Goal: Task Accomplishment & Management: Manage account settings

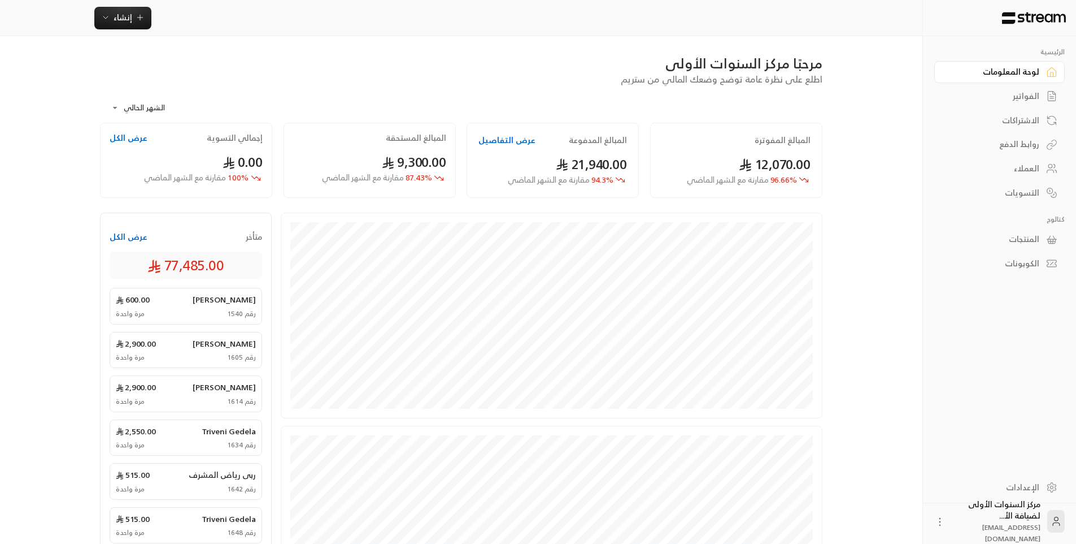
click at [856, 277] on div "**********" at bounding box center [538, 393] width 913 height 786
click at [1016, 100] on div "الفواتير" at bounding box center [994, 95] width 91 height 11
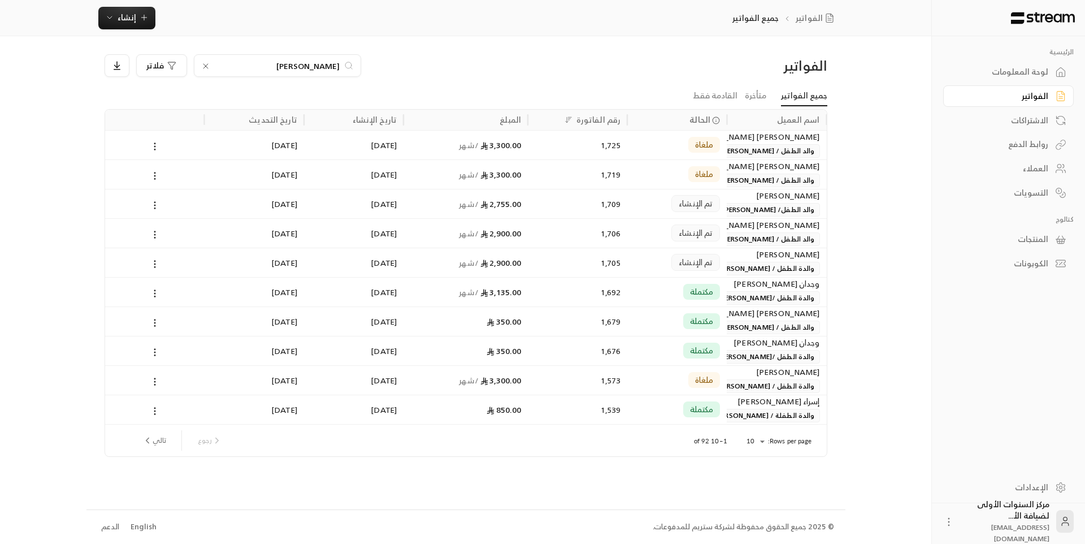
click at [1011, 76] on div "لوحة المعلومات" at bounding box center [1002, 71] width 91 height 11
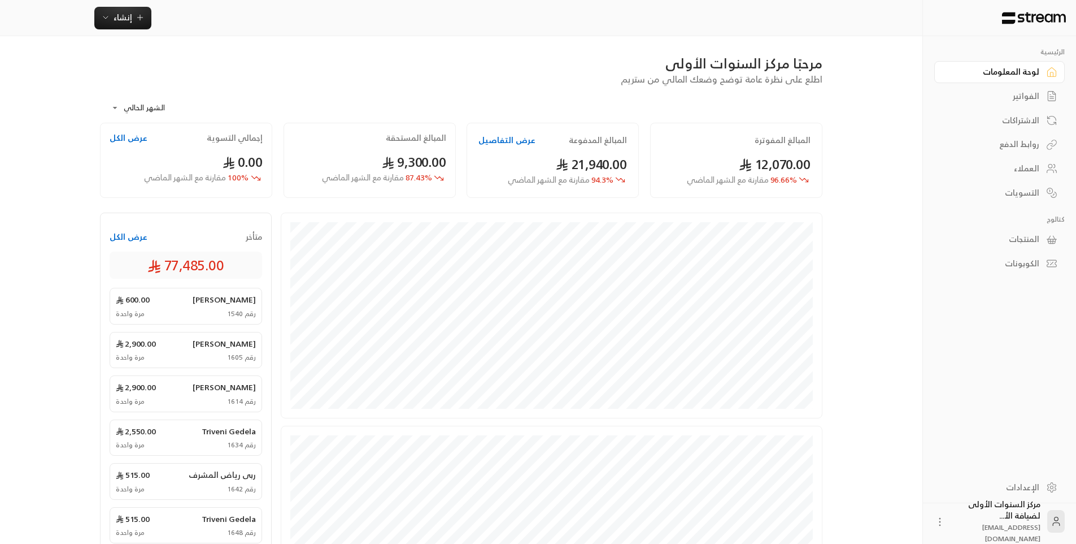
click at [1002, 98] on div "الفواتير" at bounding box center [994, 95] width 91 height 11
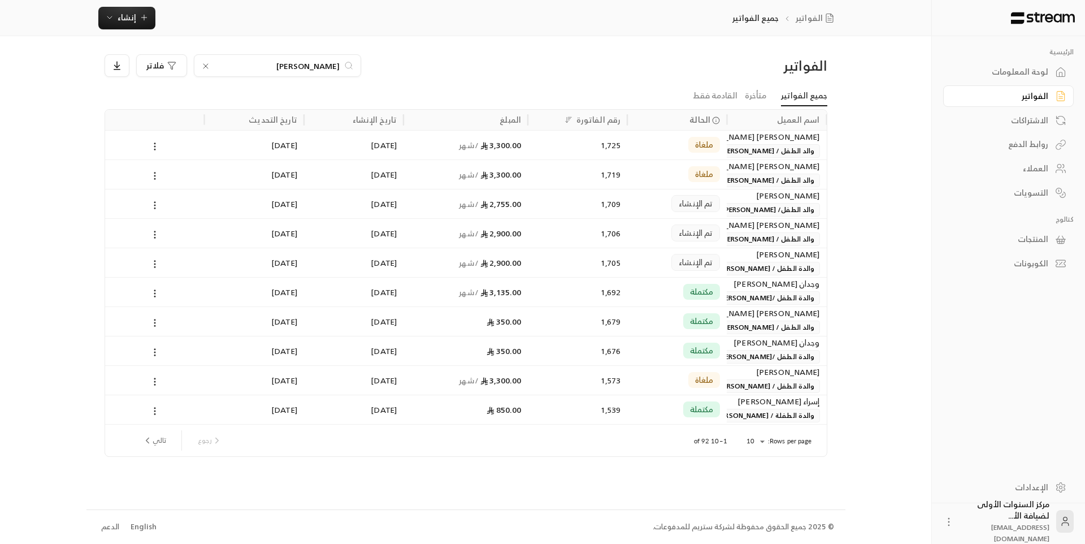
click at [206, 67] on icon at bounding box center [205, 66] width 9 height 9
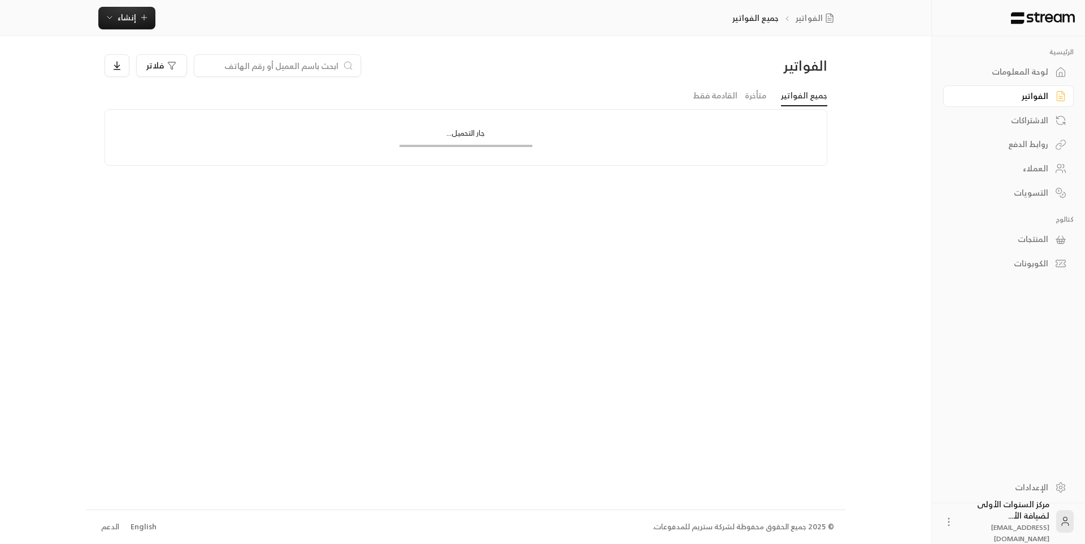
click at [307, 66] on input at bounding box center [270, 65] width 138 height 12
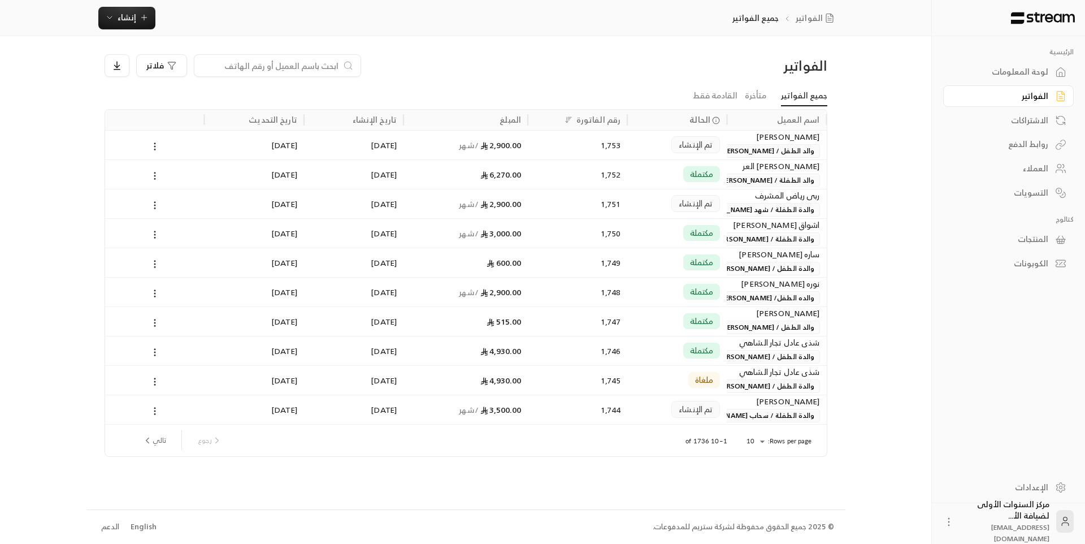
click at [315, 41] on div "الفواتير فلاتر جميع الفواتير متأخرة القادمة فقط اسم العميل الحالة رقم الفاتورة …" at bounding box center [465, 272] width 759 height 472
click at [321, 67] on input at bounding box center [270, 65] width 138 height 12
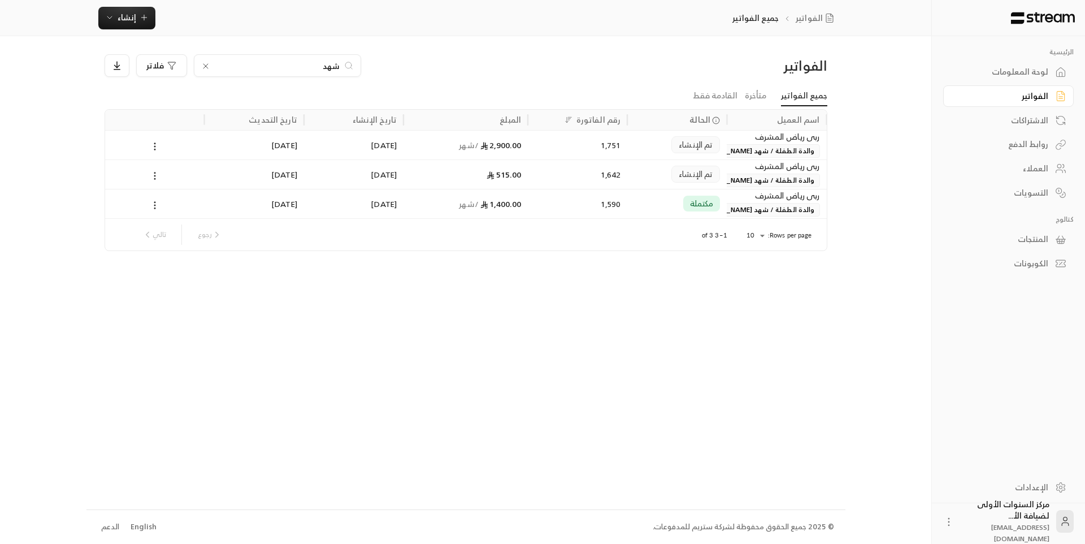
type input "شهد"
click at [624, 149] on div "1,751" at bounding box center [577, 144] width 99 height 29
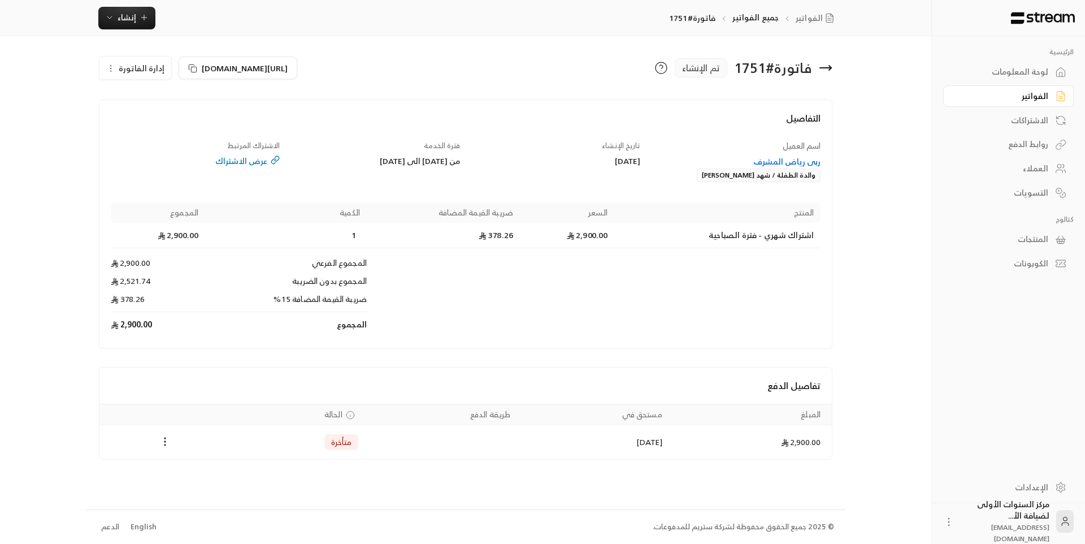
click at [153, 66] on span "إدارة الفاتورة" at bounding box center [142, 68] width 46 height 14
click at [170, 119] on span "إلغاء" at bounding box center [164, 120] width 14 height 9
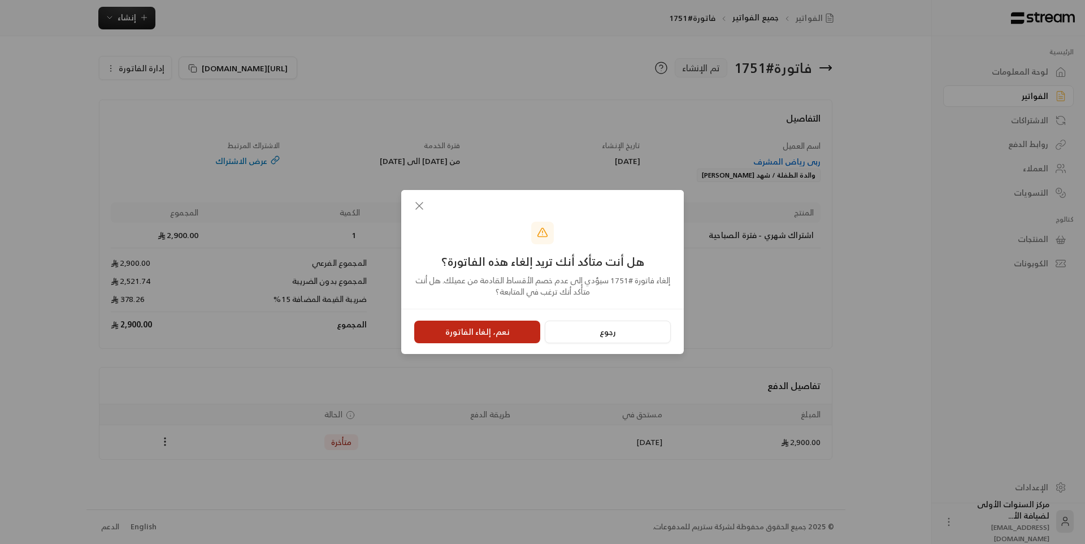
click at [465, 329] on button "نعم، إلغاء الفاتورة" at bounding box center [477, 331] width 126 height 23
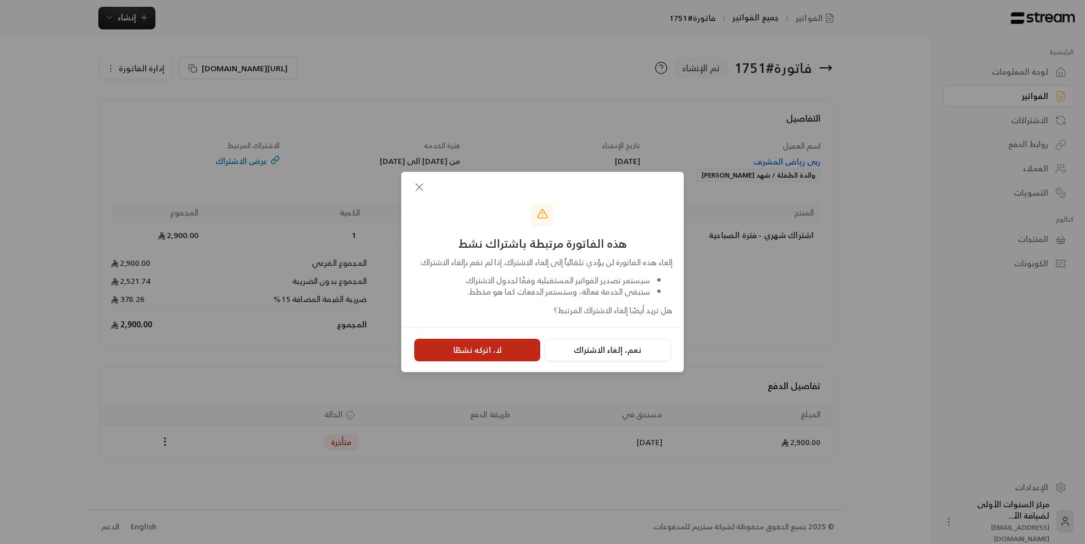
click at [510, 354] on button "لا، اتركه نشطًا" at bounding box center [477, 349] width 126 height 23
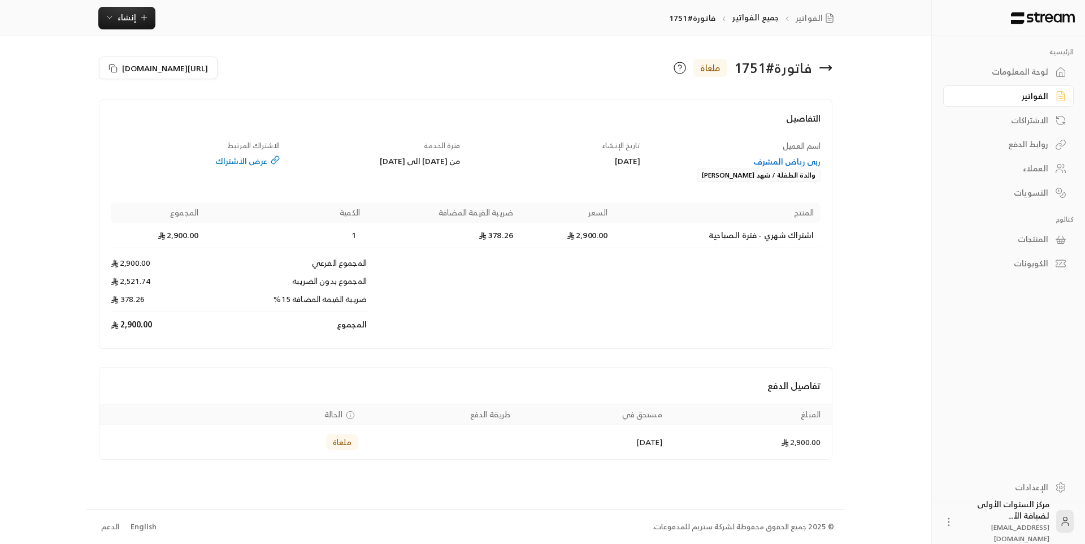
click at [796, 156] on div "ربى رياض المشرف" at bounding box center [736, 161] width 170 height 11
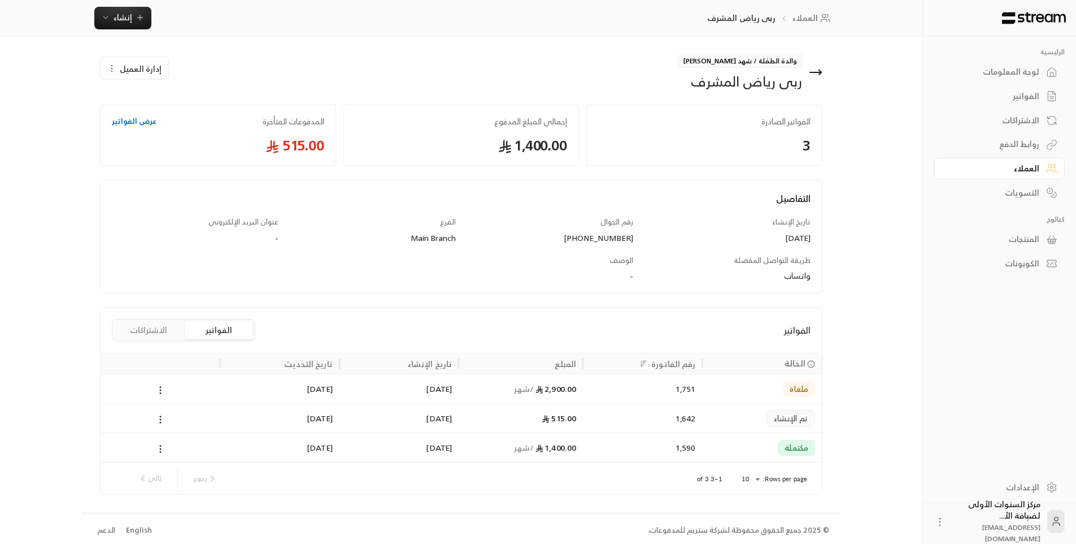
click at [172, 333] on button "الاشتراكات" at bounding box center [149, 330] width 68 height 18
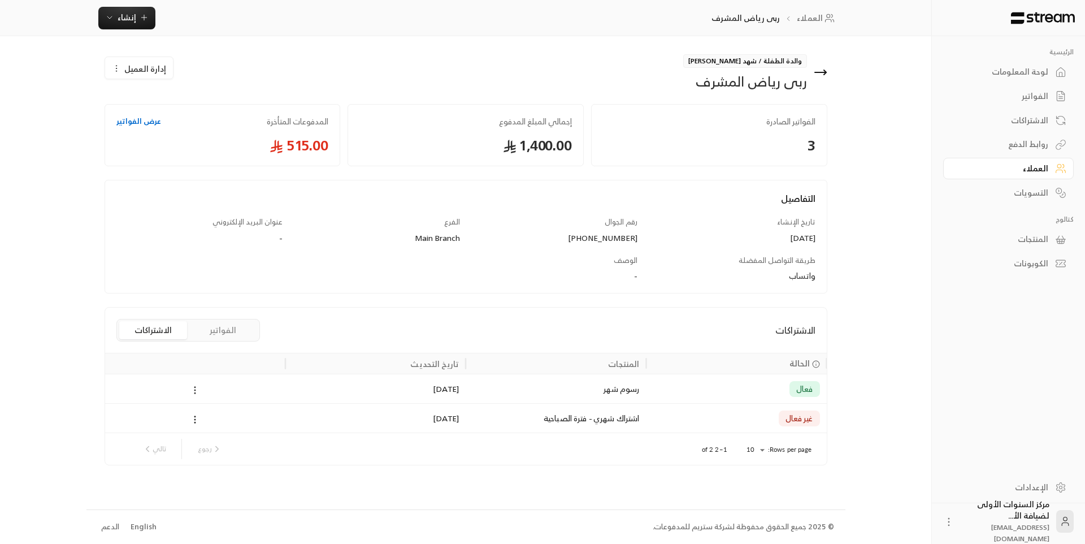
click at [194, 392] on icon at bounding box center [195, 390] width 10 height 10
click at [214, 442] on li "إلغاء" at bounding box center [207, 439] width 29 height 20
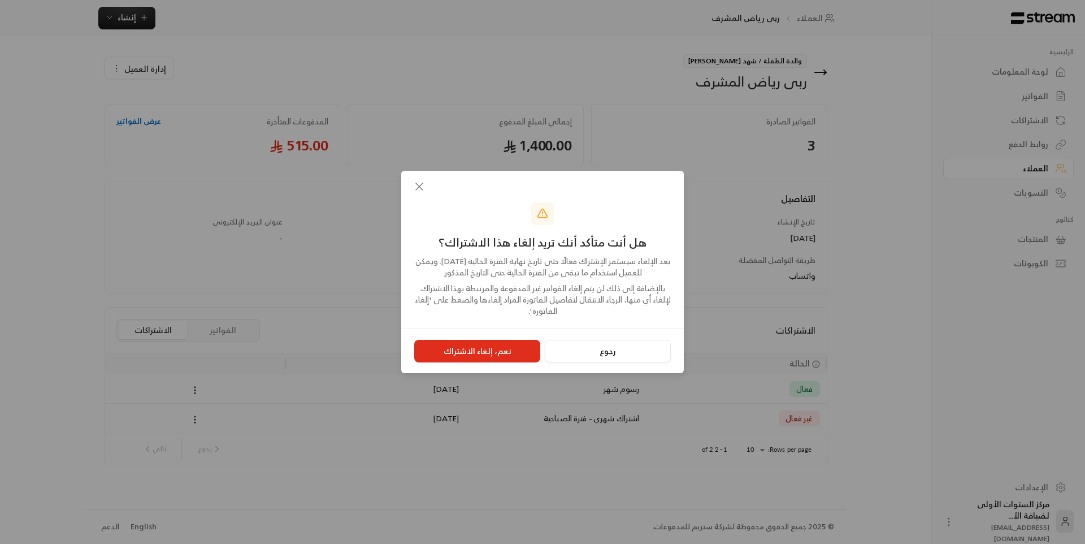
click at [474, 351] on button "نعم، إلغاء الاشتراك" at bounding box center [477, 351] width 126 height 23
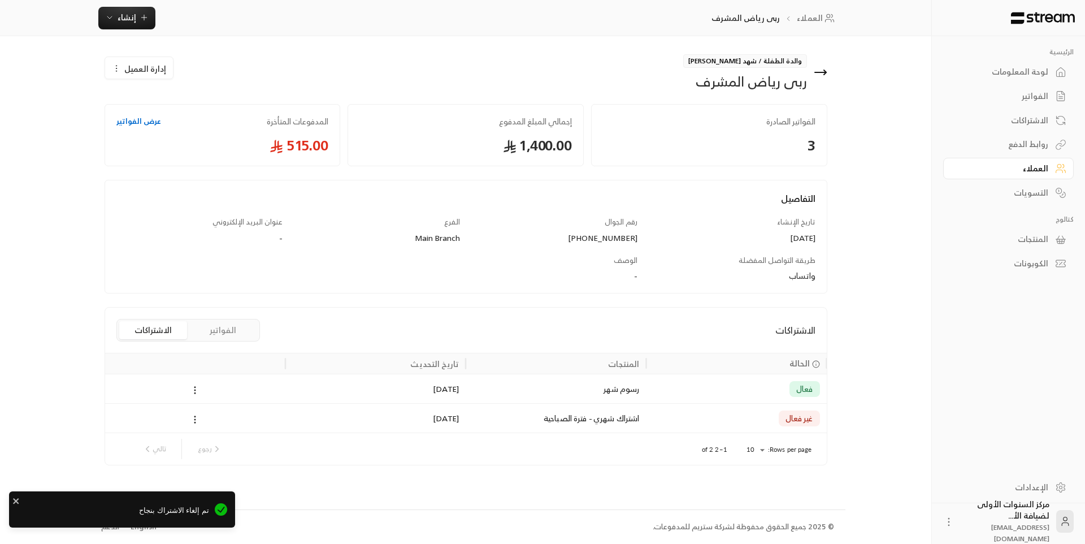
click at [823, 67] on icon at bounding box center [821, 73] width 14 height 14
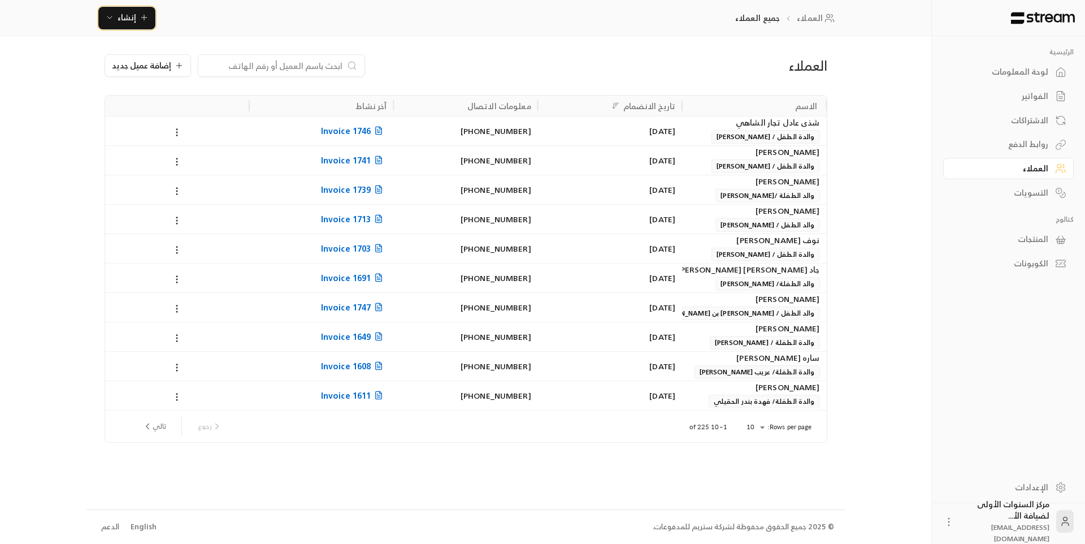
click at [137, 29] on button "إنشاء" at bounding box center [126, 18] width 57 height 23
click at [204, 107] on div "أتمتة الفواتير المتكررة للفواتير المستمرة." at bounding box center [182, 110] width 142 height 11
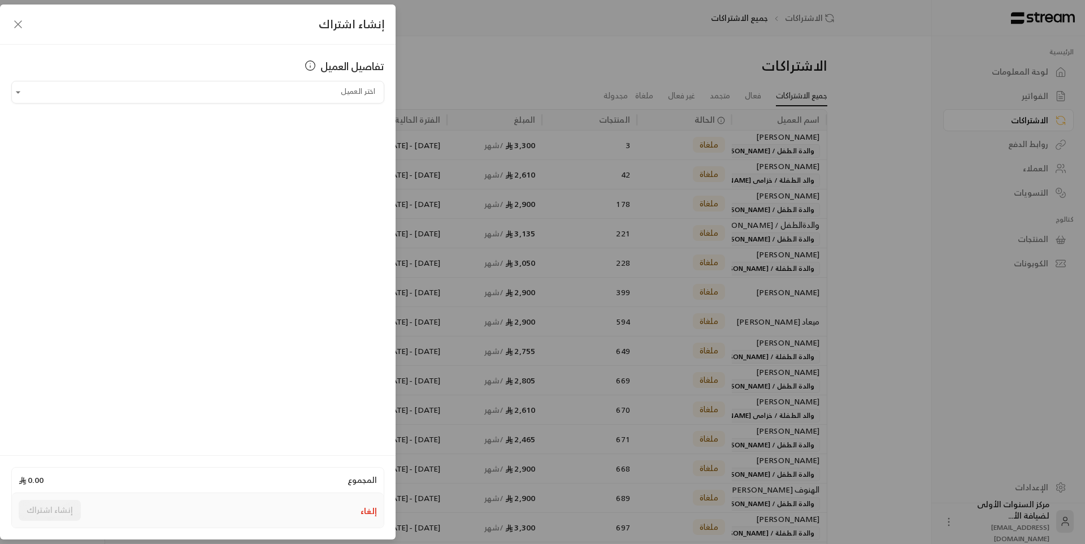
click at [365, 512] on button "إلغاء" at bounding box center [368, 510] width 16 height 11
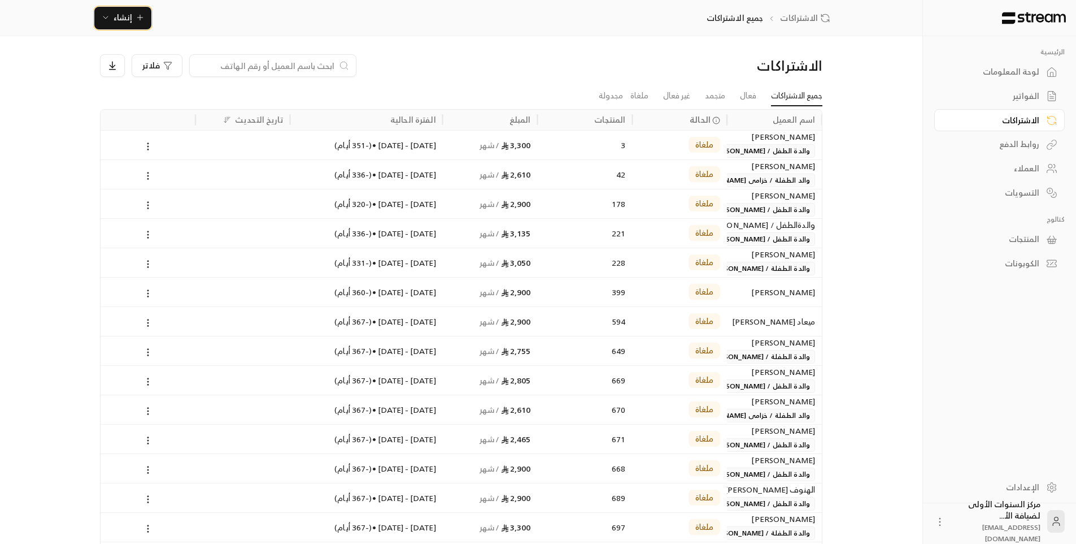
click at [136, 21] on icon "button" at bounding box center [140, 17] width 9 height 9
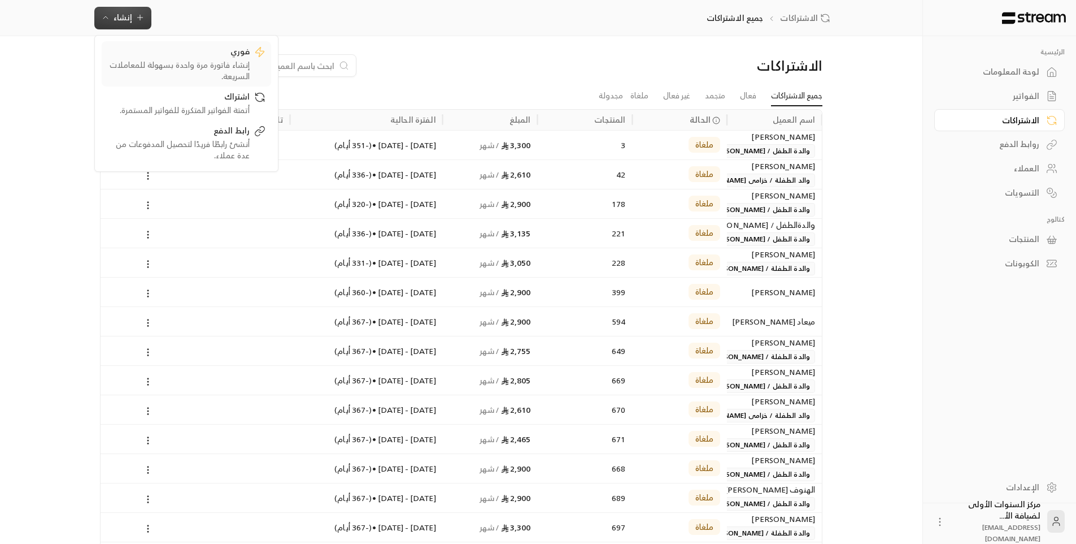
click at [220, 66] on div "إنشاء فاتورة مرة واحدة بسهولة للمعاملات السريعة." at bounding box center [178, 70] width 142 height 23
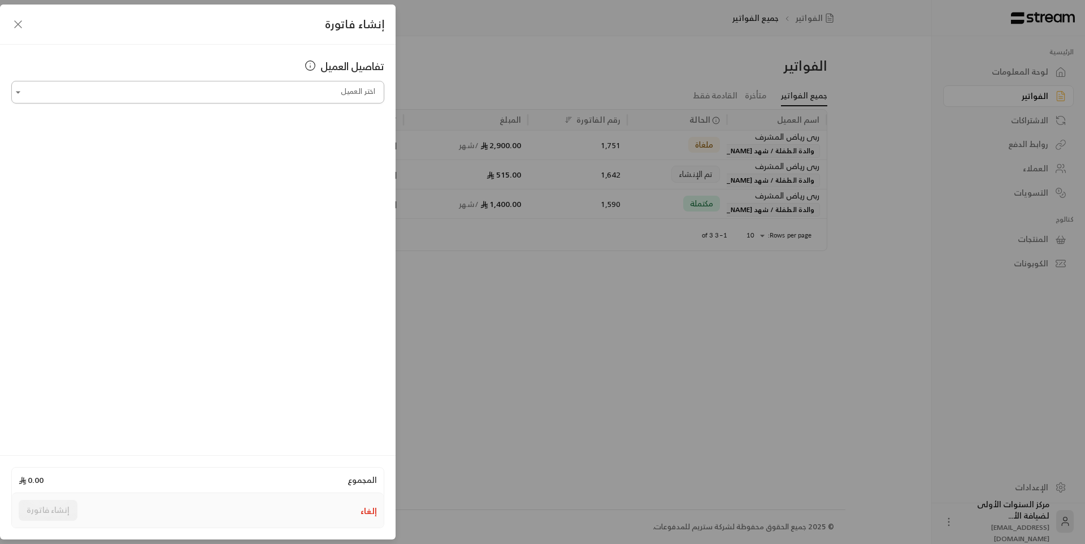
click at [266, 89] on input "اختر العميل" at bounding box center [197, 92] width 373 height 20
click at [260, 158] on span "والدة الطفلة / شهد [PERSON_NAME]" at bounding box center [233, 152] width 132 height 19
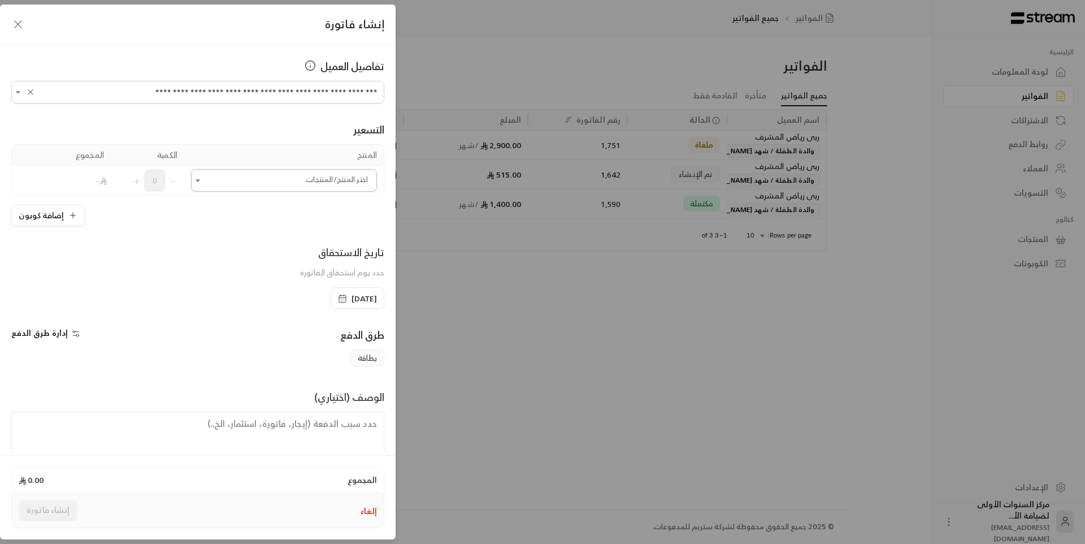
type input "**********"
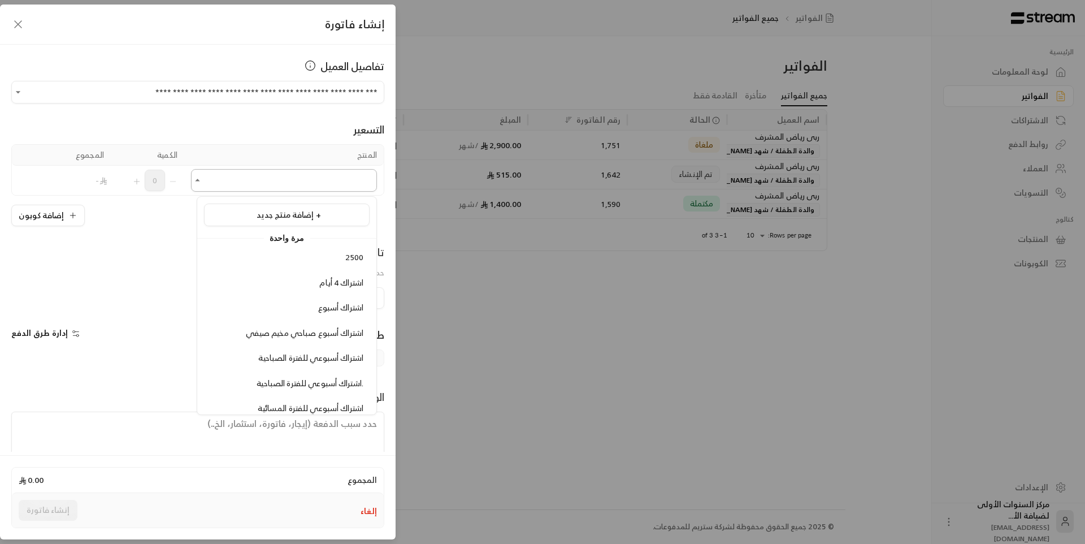
click at [284, 189] on input "اختر العميل" at bounding box center [284, 181] width 186 height 20
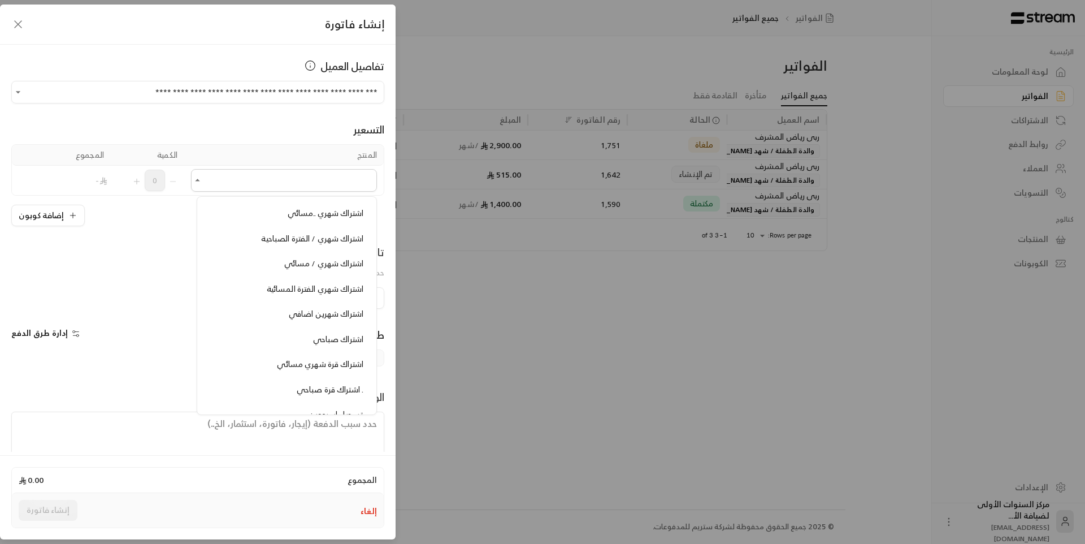
scroll to position [678, 0]
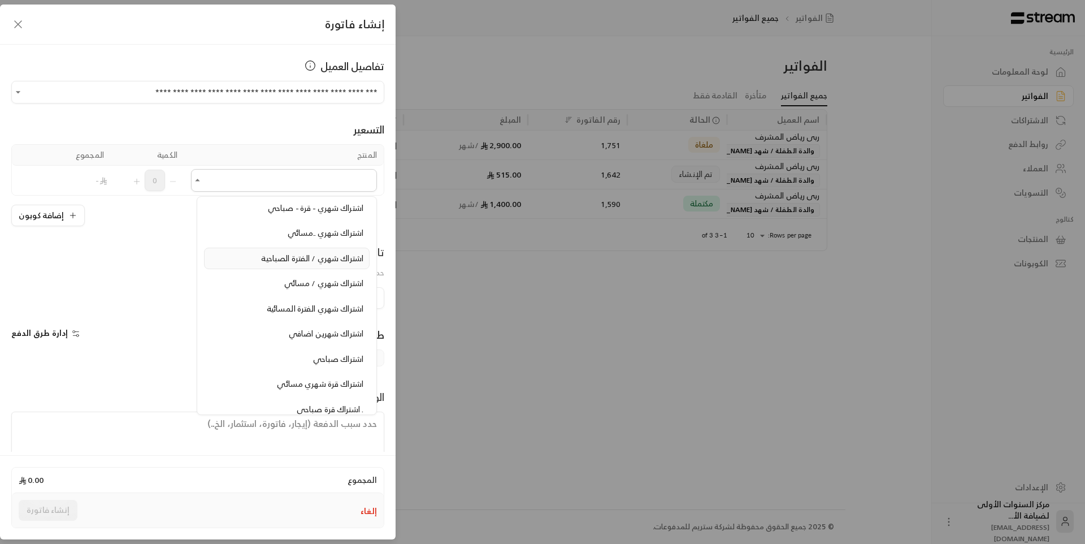
click at [297, 264] on span "اشتراك شهري / الفترة الصباحية" at bounding box center [312, 258] width 102 height 14
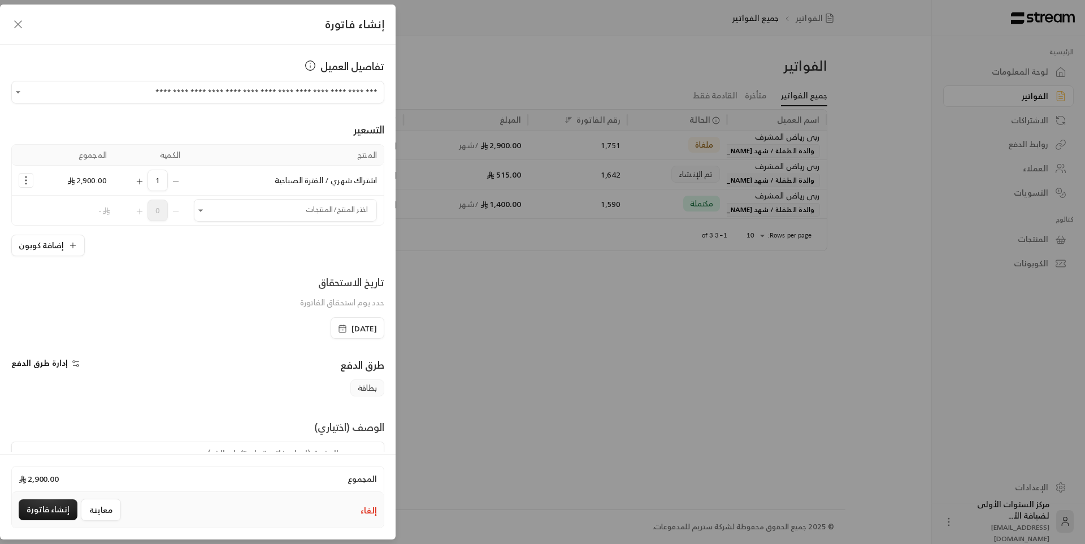
click at [144, 183] on icon "Selected Products" at bounding box center [139, 181] width 9 height 9
click at [32, 183] on icon "Selected Products" at bounding box center [25, 180] width 11 height 11
click at [62, 203] on span "إضافة كوبون" at bounding box center [70, 208] width 42 height 13
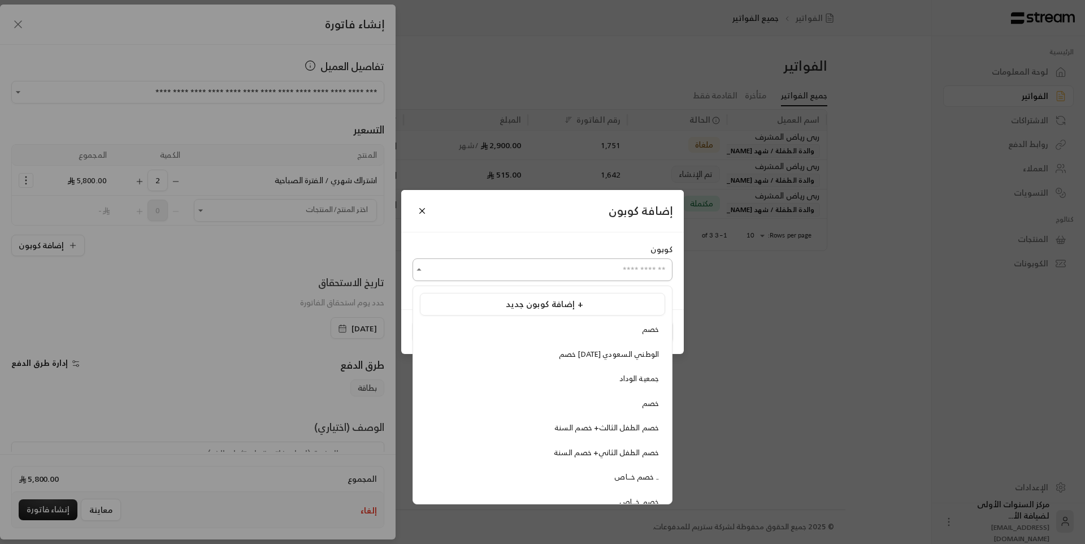
click at [551, 273] on input "اختر العميل" at bounding box center [542, 270] width 260 height 20
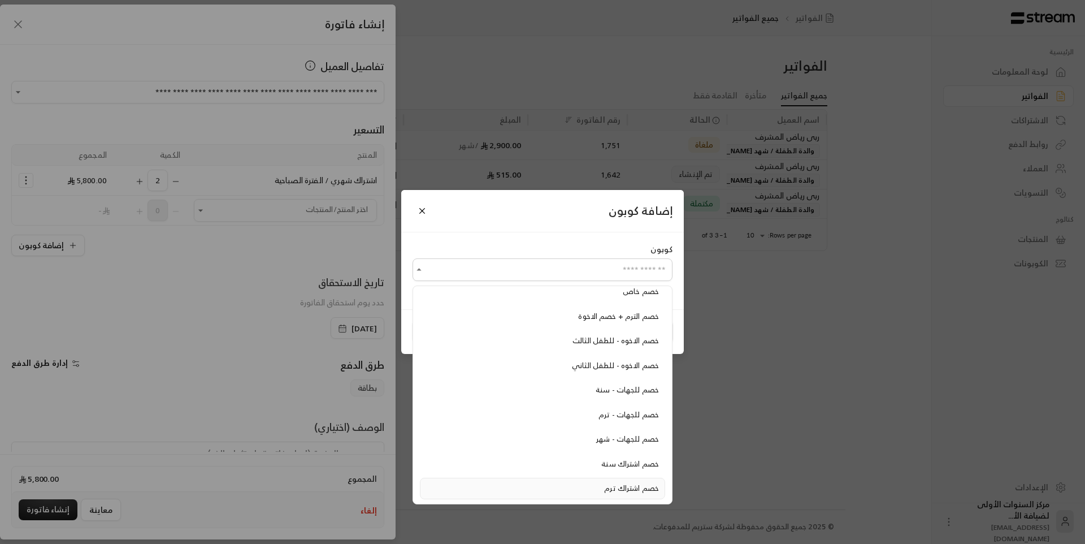
click at [610, 480] on li "خصم اشتراك ترم" at bounding box center [542, 487] width 245 height 21
type input "**********"
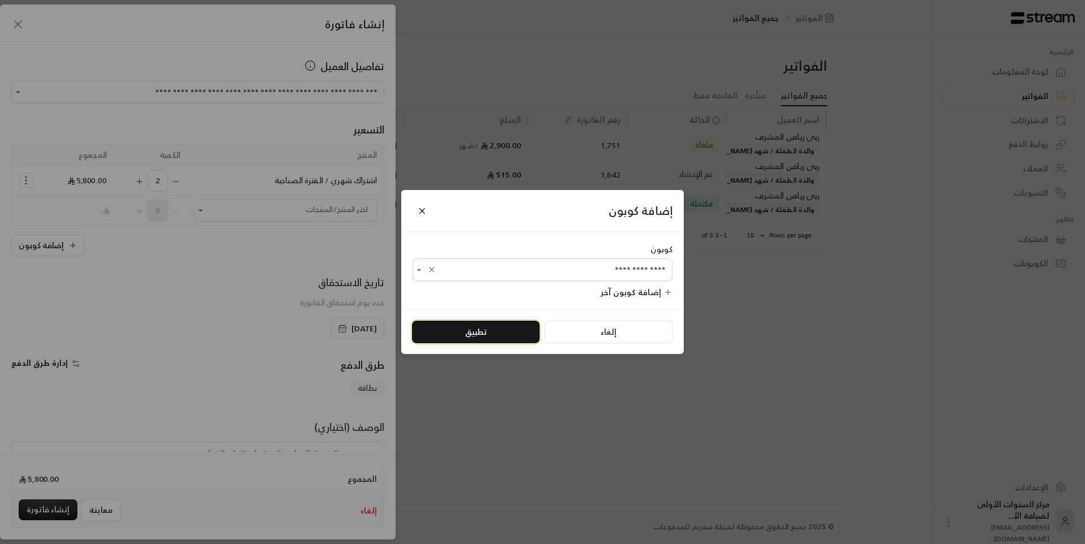
click at [501, 322] on button "تطبيق" at bounding box center [476, 331] width 128 height 23
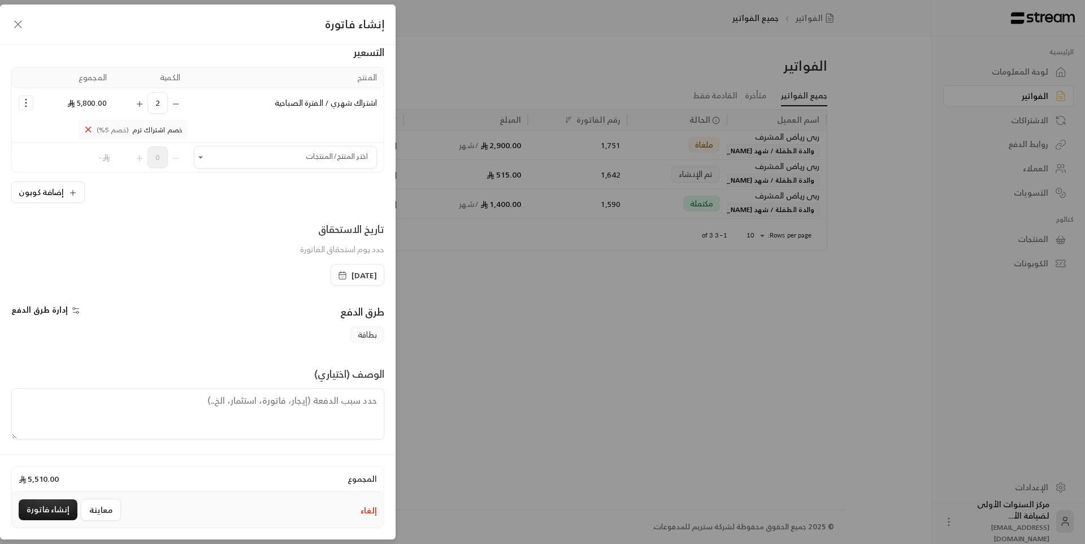
scroll to position [79, 0]
click at [340, 396] on textarea at bounding box center [197, 412] width 373 height 51
type textarea "من تاريخ [DATE] حتى"
click at [372, 512] on button "إلغاء" at bounding box center [368, 510] width 16 height 11
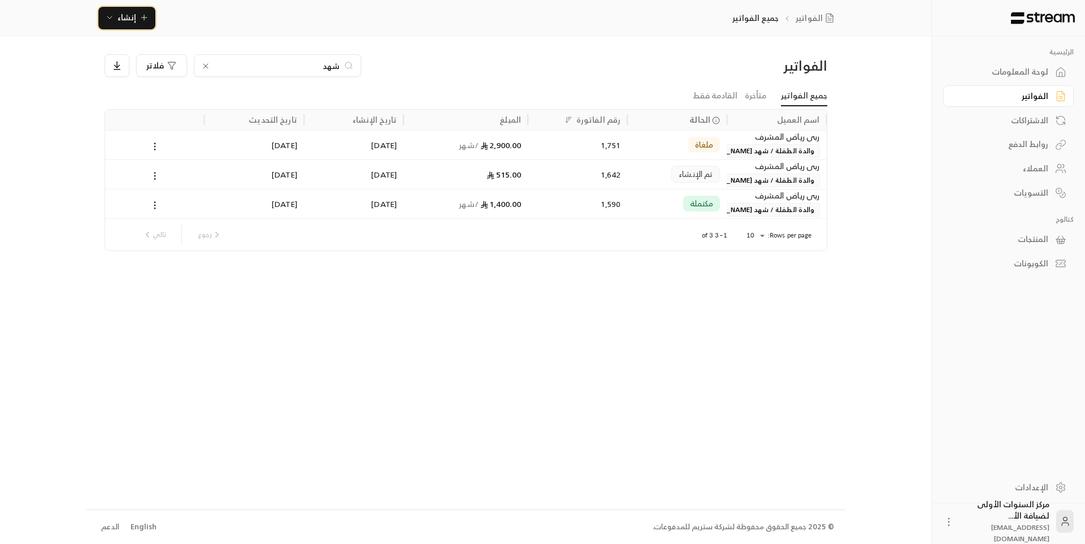
click at [121, 19] on span "إنشاء" at bounding box center [127, 17] width 19 height 14
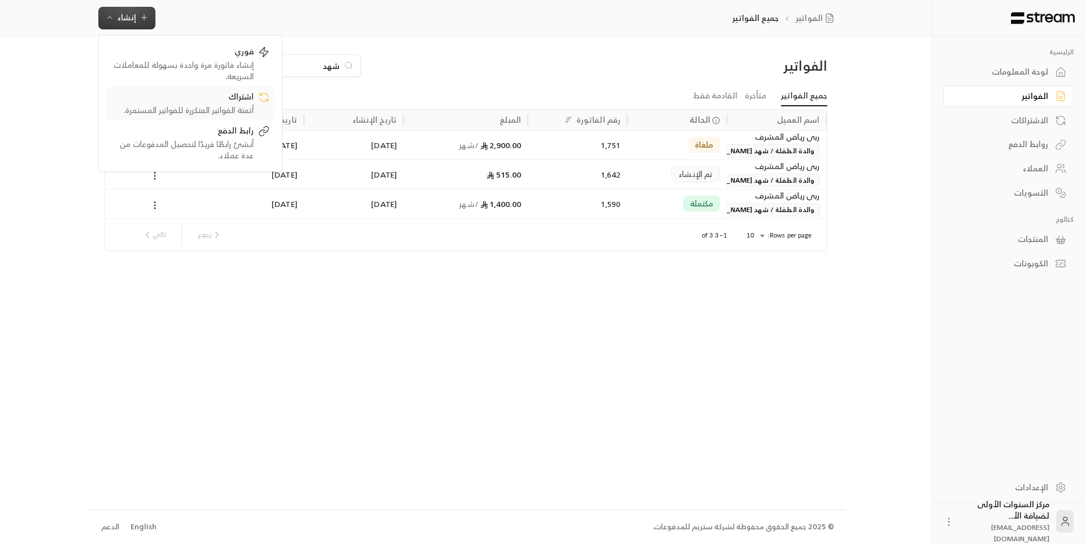
click at [208, 102] on div "اشتراك" at bounding box center [182, 98] width 142 height 14
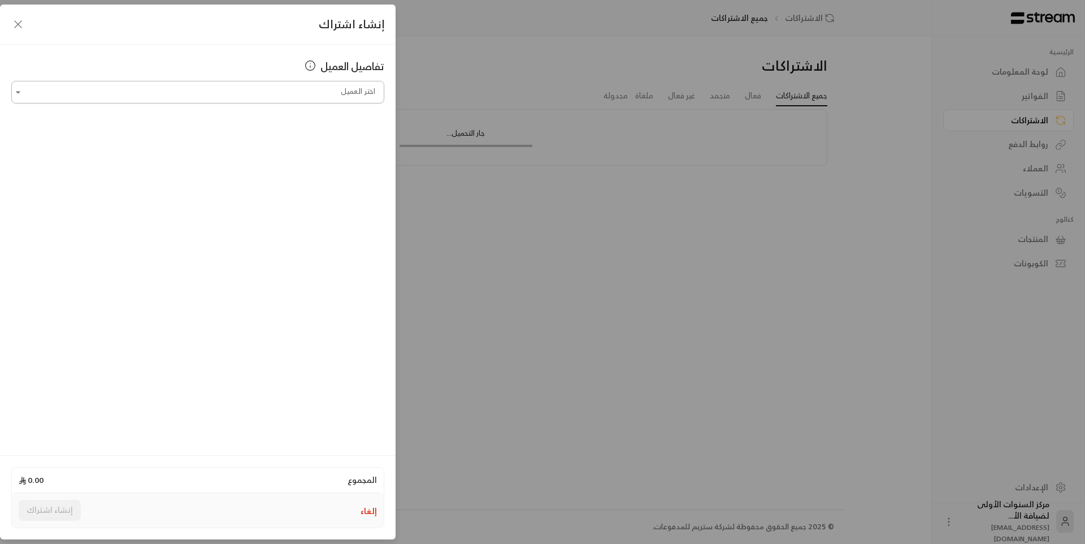
click at [249, 90] on input "اختر العميل" at bounding box center [197, 92] width 373 height 20
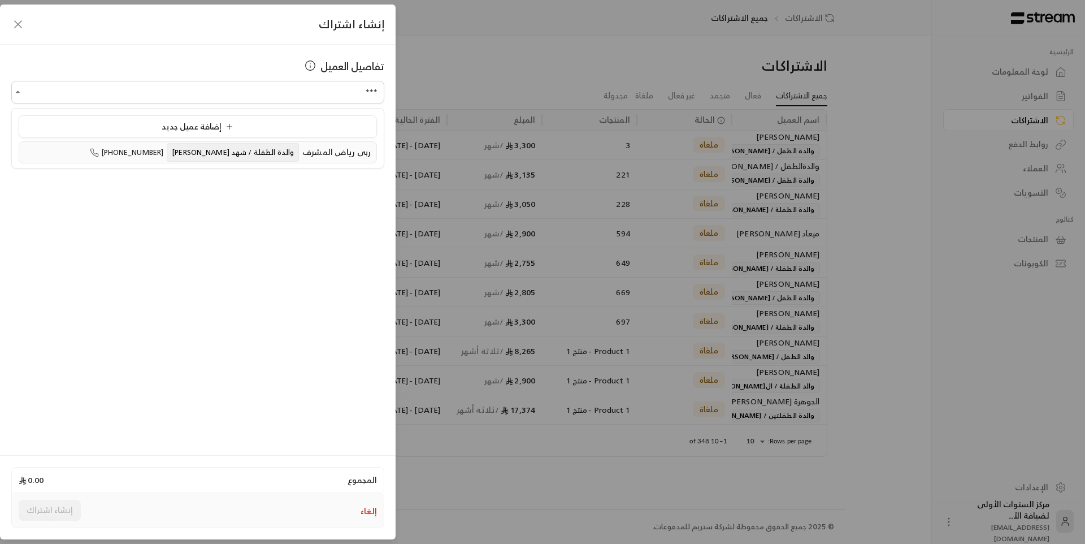
click at [246, 144] on span "والدة الطفلة / شهد [PERSON_NAME]" at bounding box center [233, 152] width 132 height 19
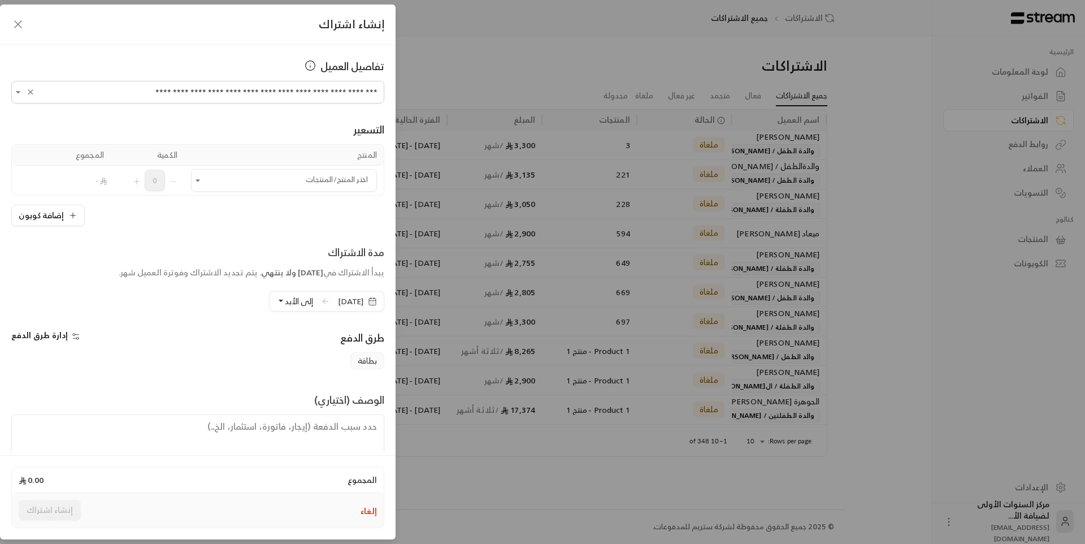
type input "**********"
click at [338, 300] on span "[DATE]" at bounding box center [350, 301] width 25 height 11
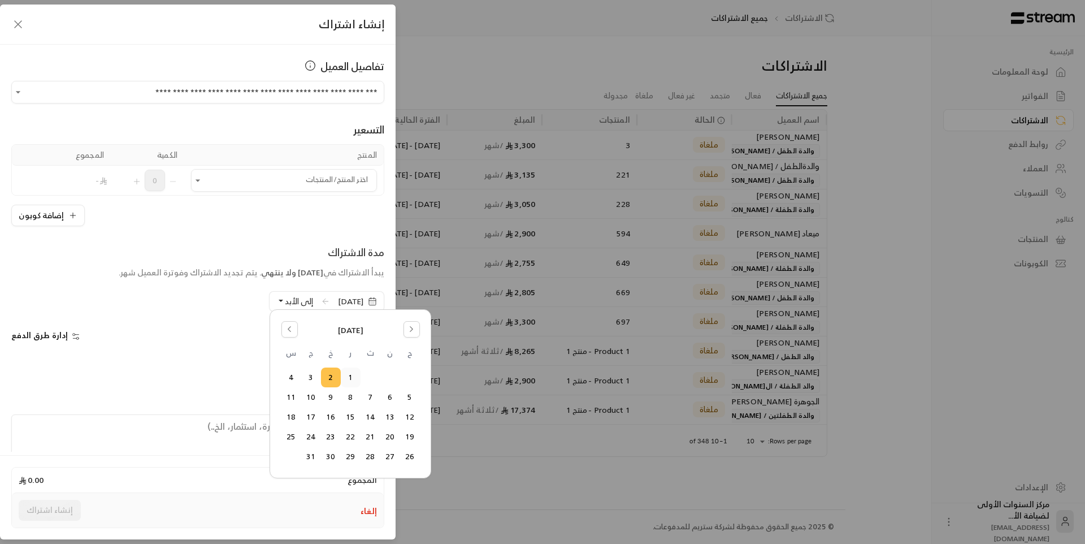
click at [353, 377] on button "1" at bounding box center [350, 377] width 19 height 19
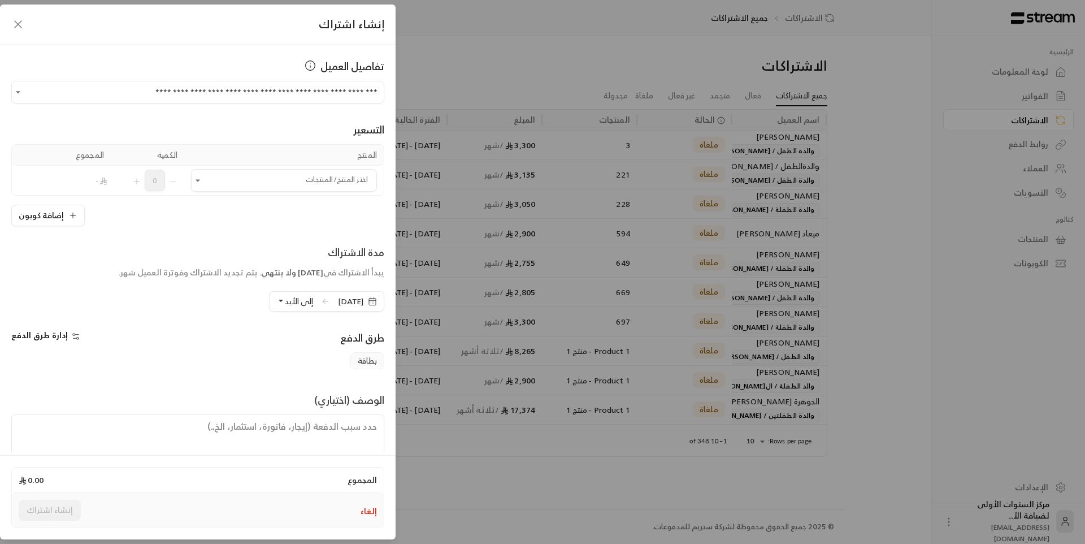
click at [285, 297] on span "إلى الأبد" at bounding box center [299, 301] width 28 height 14
click at [369, 510] on button "إلغاء" at bounding box center [368, 510] width 16 height 11
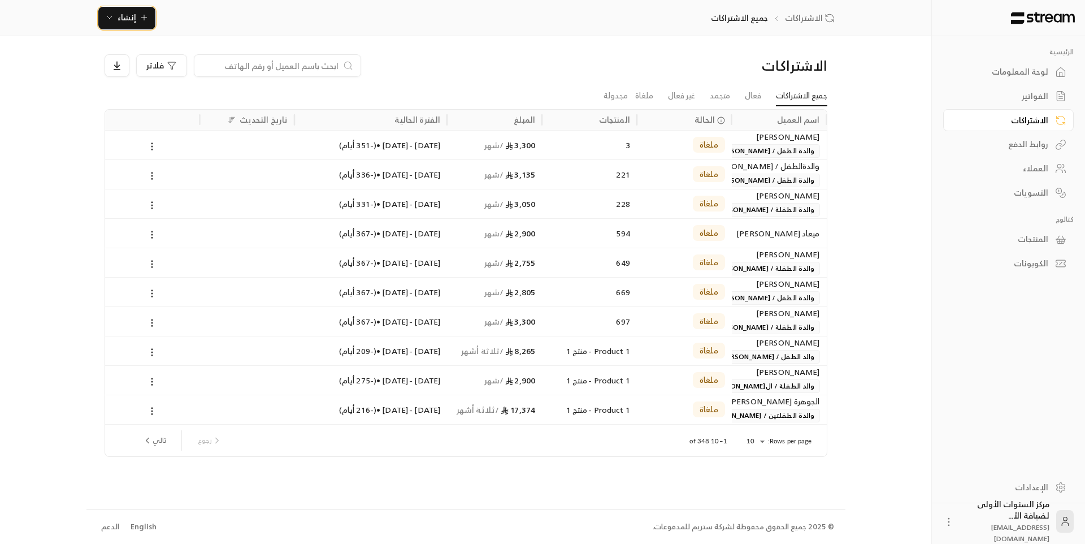
click at [132, 20] on span "إنشاء" at bounding box center [127, 17] width 19 height 14
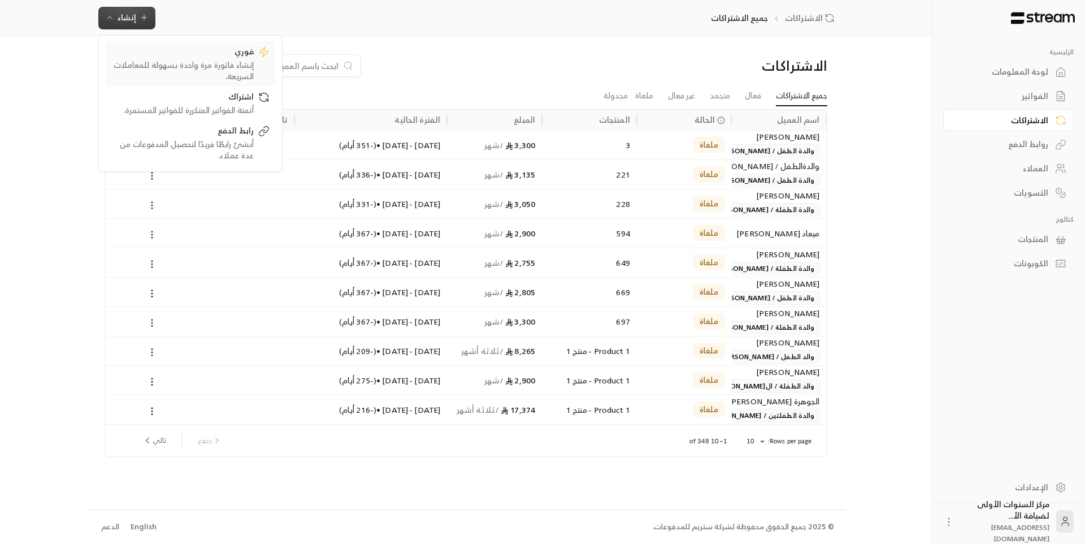
click at [189, 63] on div "إنشاء فاتورة مرة واحدة بسهولة للمعاملات السريعة." at bounding box center [182, 70] width 142 height 23
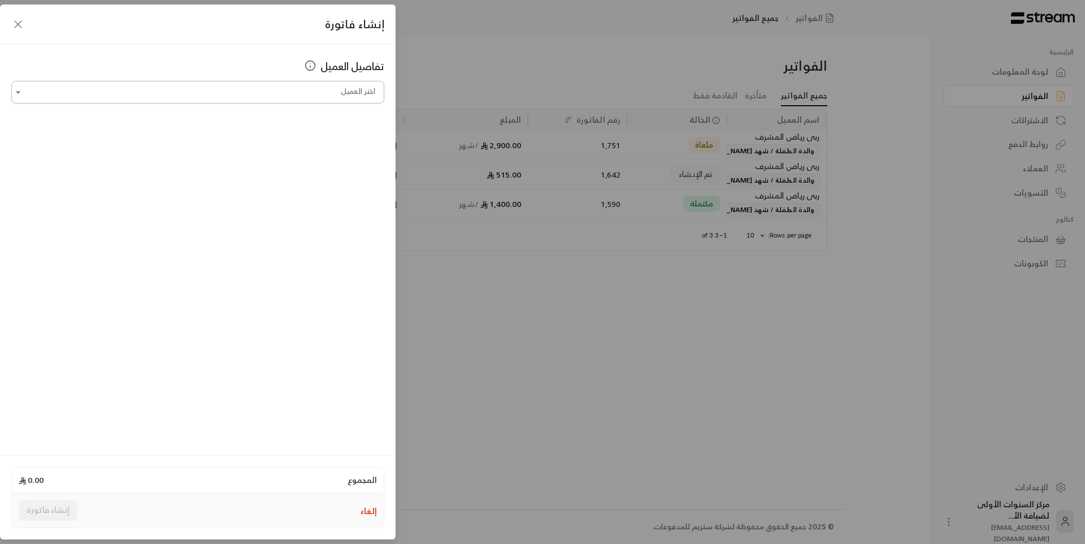
click at [316, 89] on input "اختر العميل" at bounding box center [197, 92] width 373 height 20
click at [272, 151] on span "والدة الطفلة / شهد [PERSON_NAME]" at bounding box center [233, 152] width 132 height 19
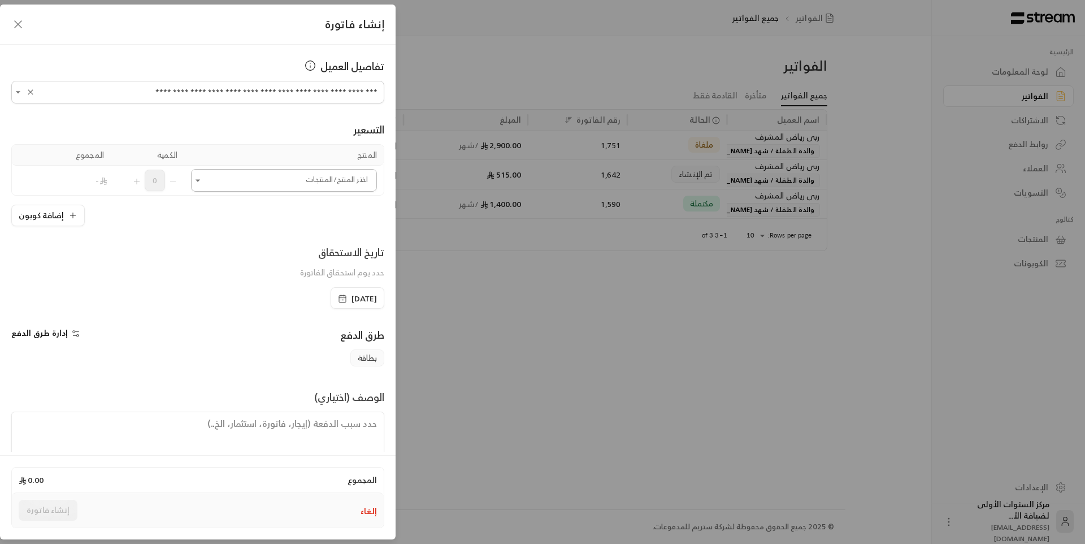
type input "**********"
click at [314, 179] on input "اختر العميل" at bounding box center [284, 181] width 186 height 20
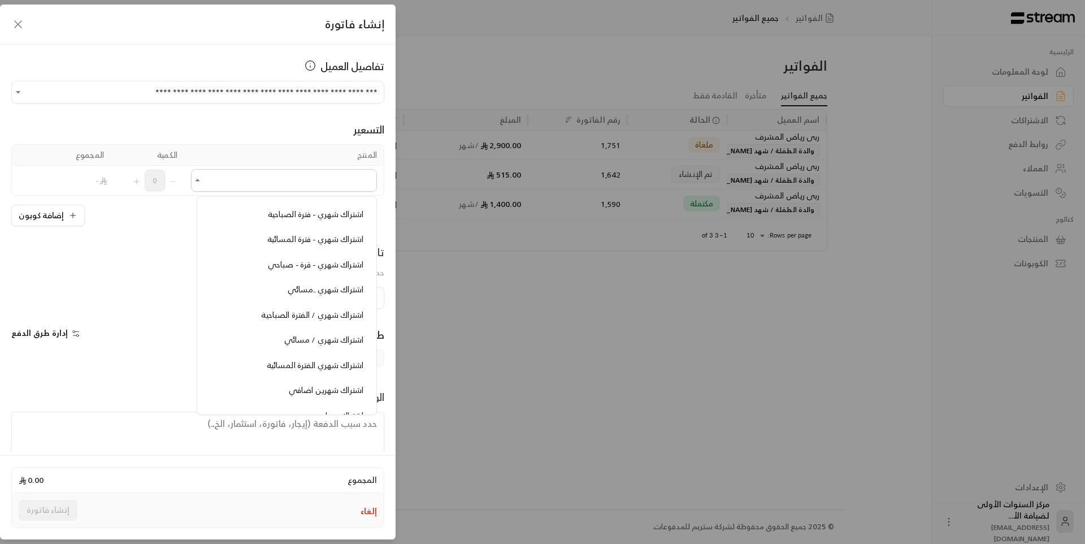
scroll to position [678, 0]
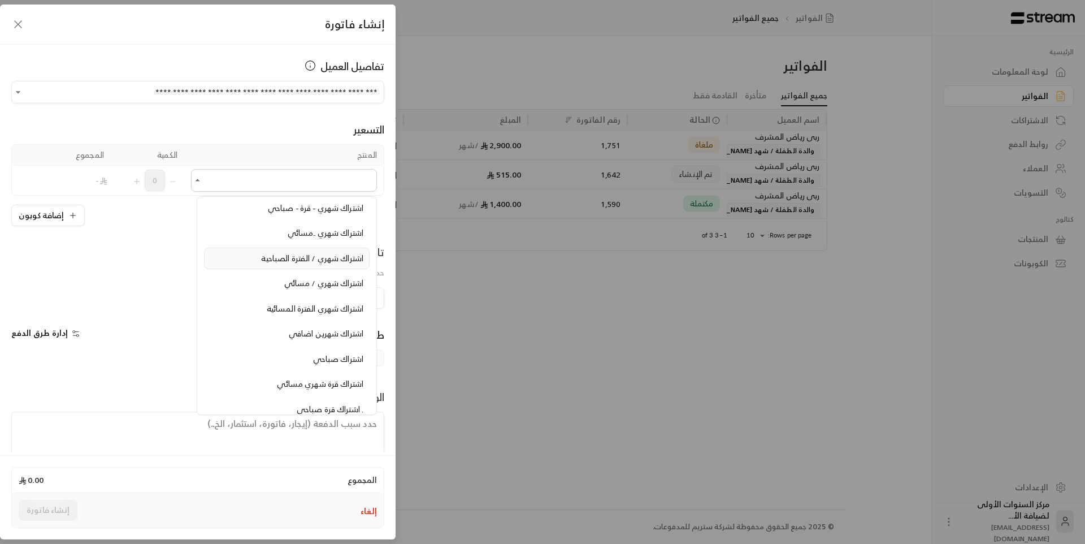
click at [315, 260] on span "اشتراك شهري / الفترة الصباحية" at bounding box center [312, 258] width 102 height 14
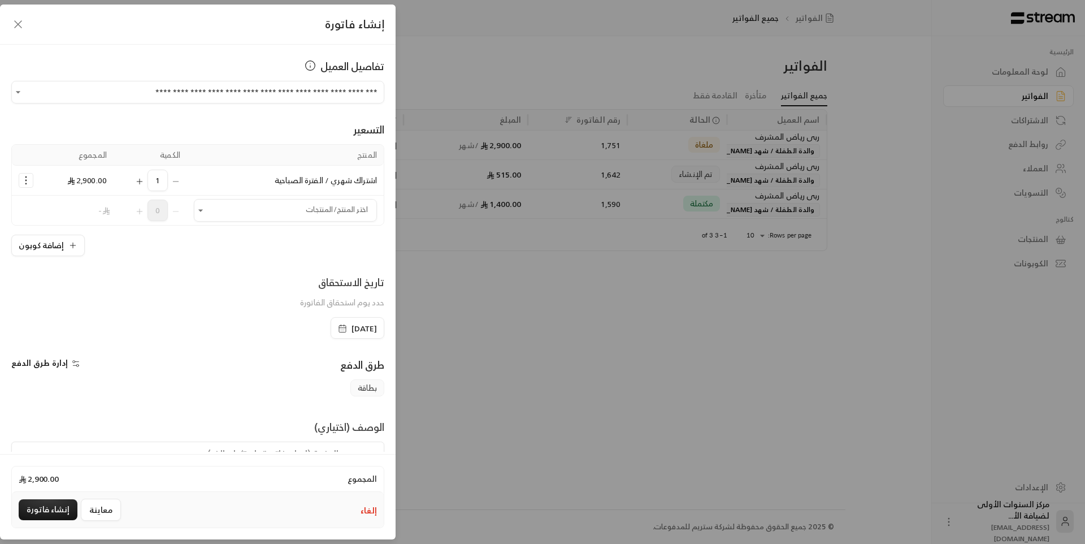
click at [144, 184] on icon "Selected Products" at bounding box center [139, 181] width 9 height 9
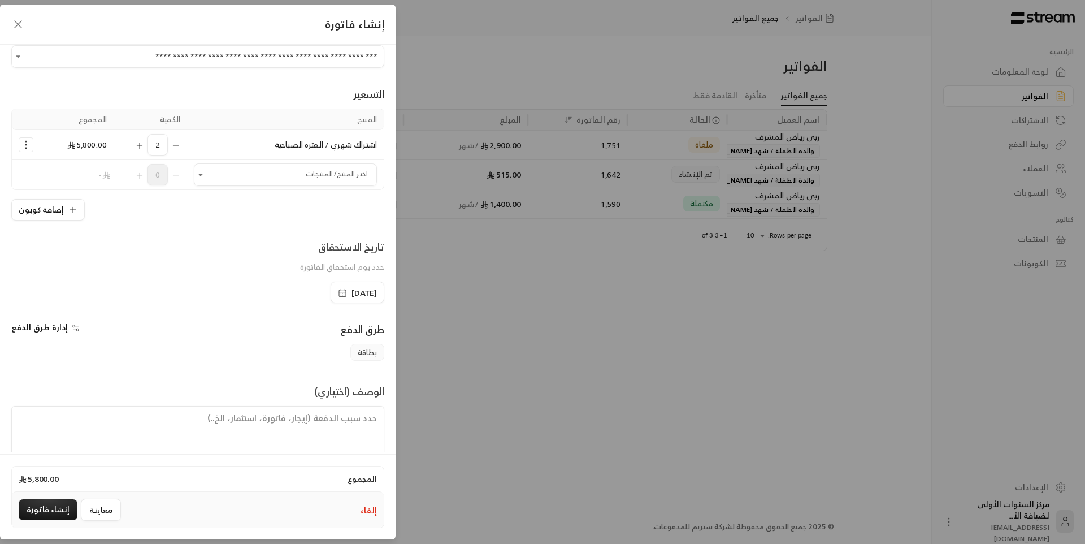
scroll to position [54, 0]
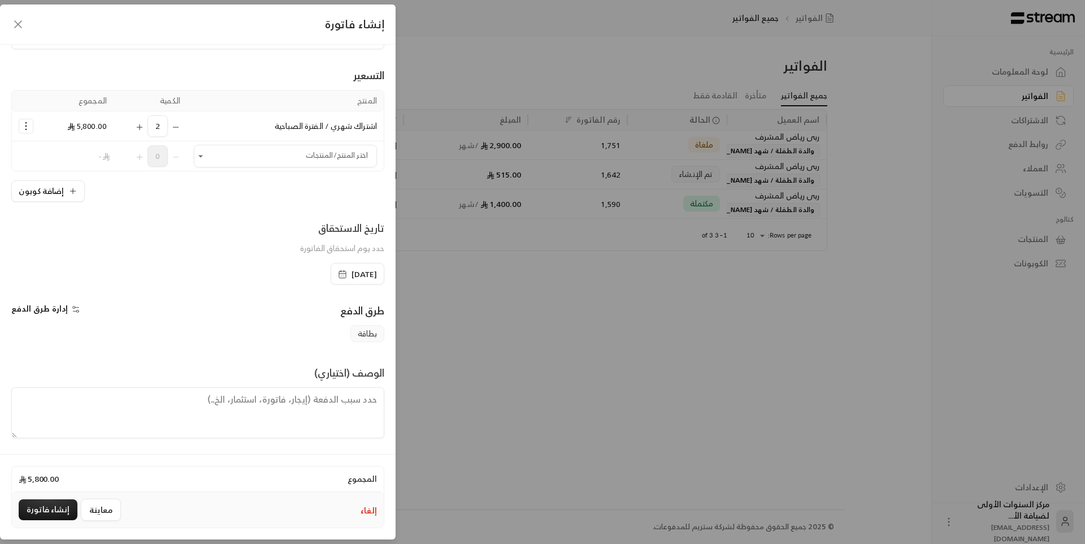
click at [344, 403] on textarea at bounding box center [197, 412] width 373 height 51
click at [264, 400] on textarea "من تاريخ [DATE] حتى [DATE]" at bounding box center [197, 412] width 373 height 51
drag, startPoint x: 276, startPoint y: 398, endPoint x: 269, endPoint y: 397, distance: 7.4
click at [269, 397] on textarea "من تاريخ [DATE] حتى [DATE]" at bounding box center [197, 412] width 373 height 51
click at [254, 419] on textarea "من تاريخ [DATE] حتى [DATE]" at bounding box center [197, 412] width 373 height 51
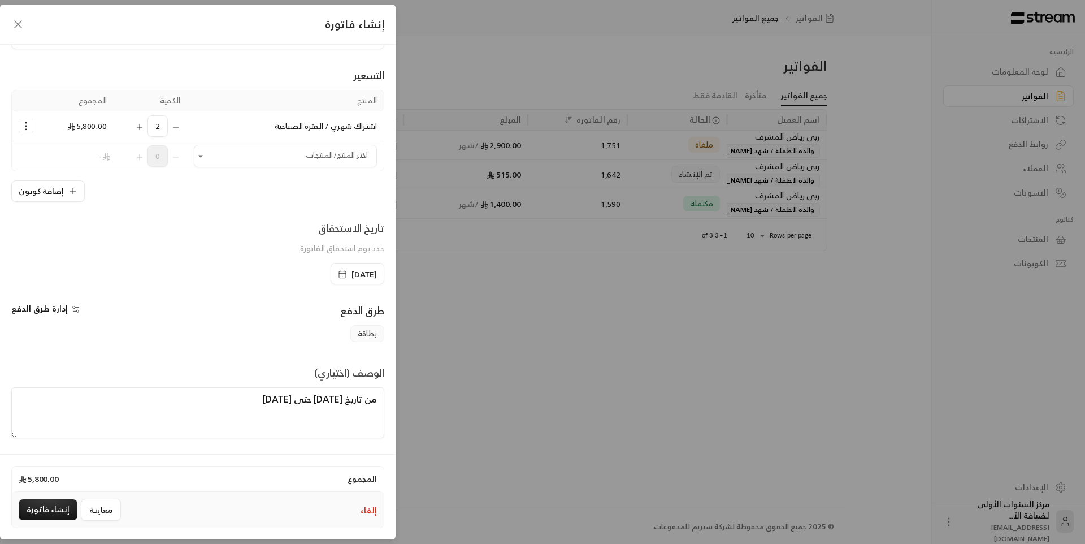
type textarea "من تاريخ [DATE] حتى [DATE]"
click at [29, 127] on icon "Selected Products" at bounding box center [25, 125] width 11 height 11
click at [74, 155] on span "إضافة كوبون" at bounding box center [70, 153] width 42 height 13
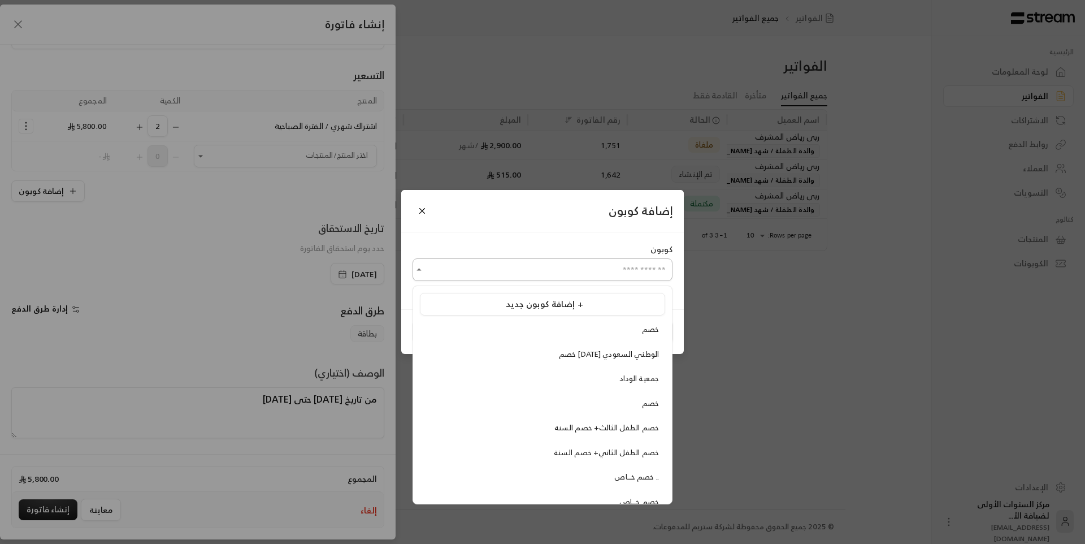
click at [502, 261] on input "اختر العميل" at bounding box center [542, 270] width 260 height 20
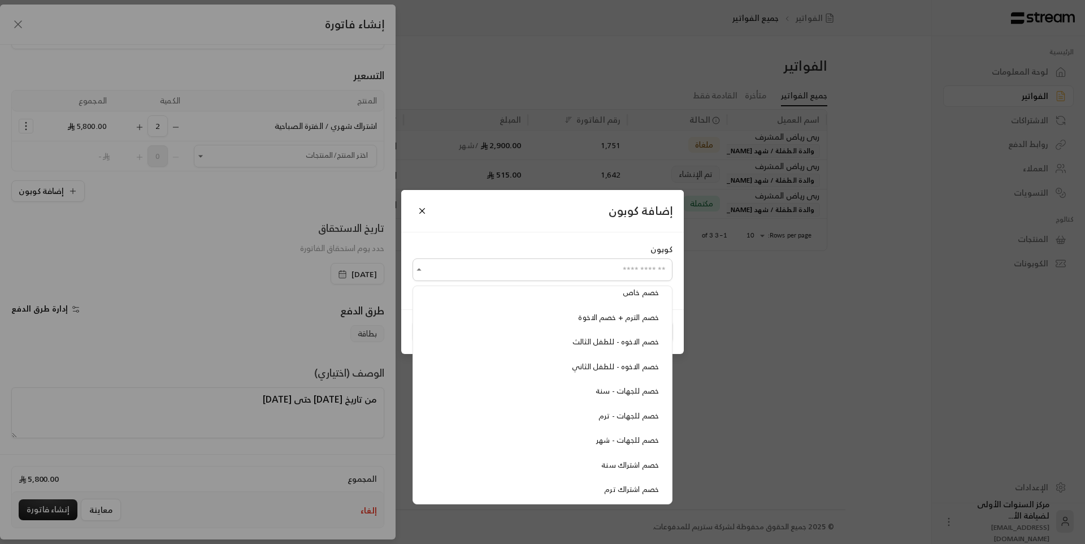
scroll to position [284, 0]
click at [604, 489] on div "خصم اشتراك ترم" at bounding box center [542, 488] width 233 height 11
type input "**********"
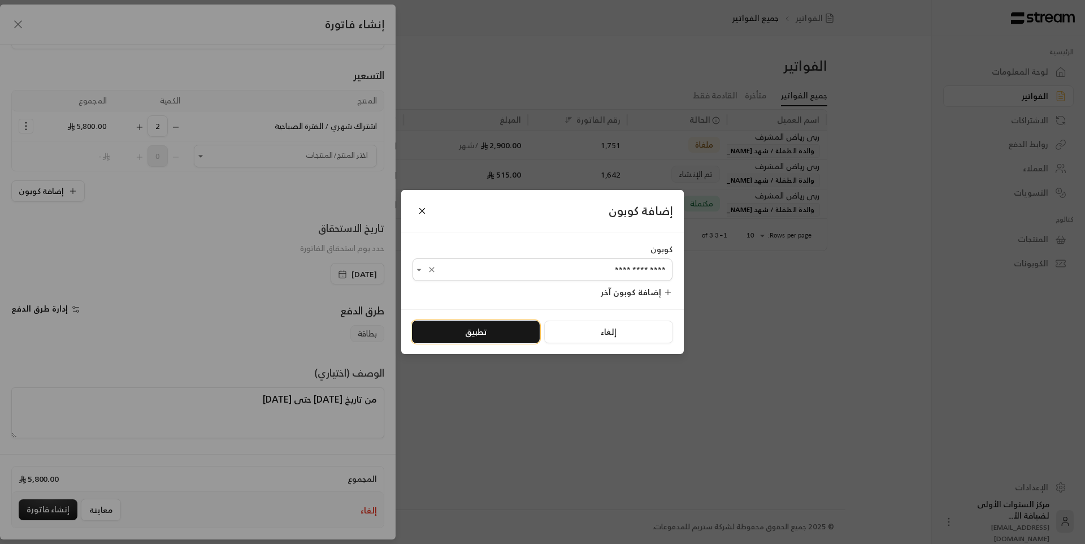
click at [490, 339] on button "تطبيق" at bounding box center [476, 331] width 128 height 23
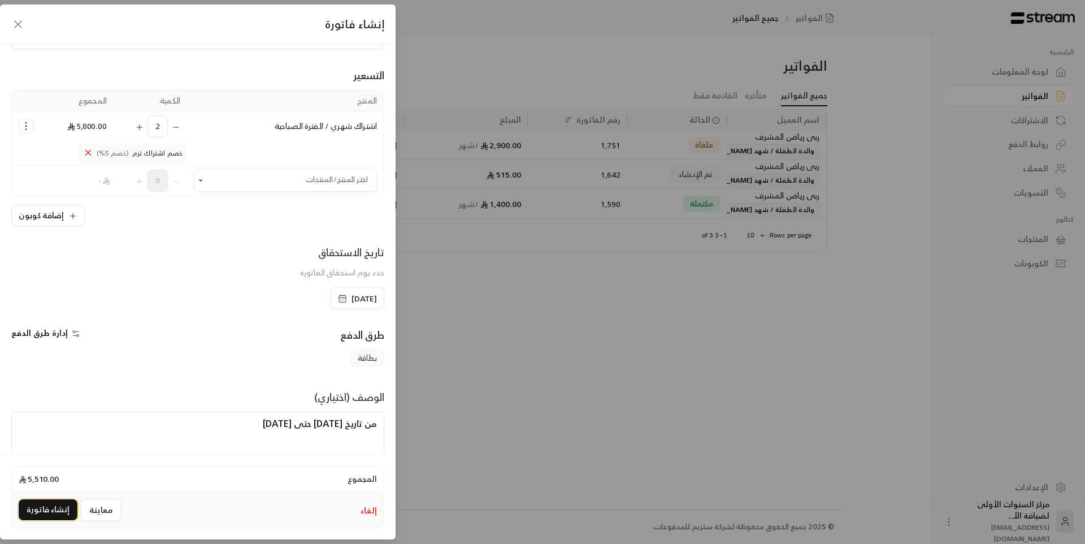
click at [54, 515] on button "إنشاء فاتورة" at bounding box center [48, 509] width 59 height 21
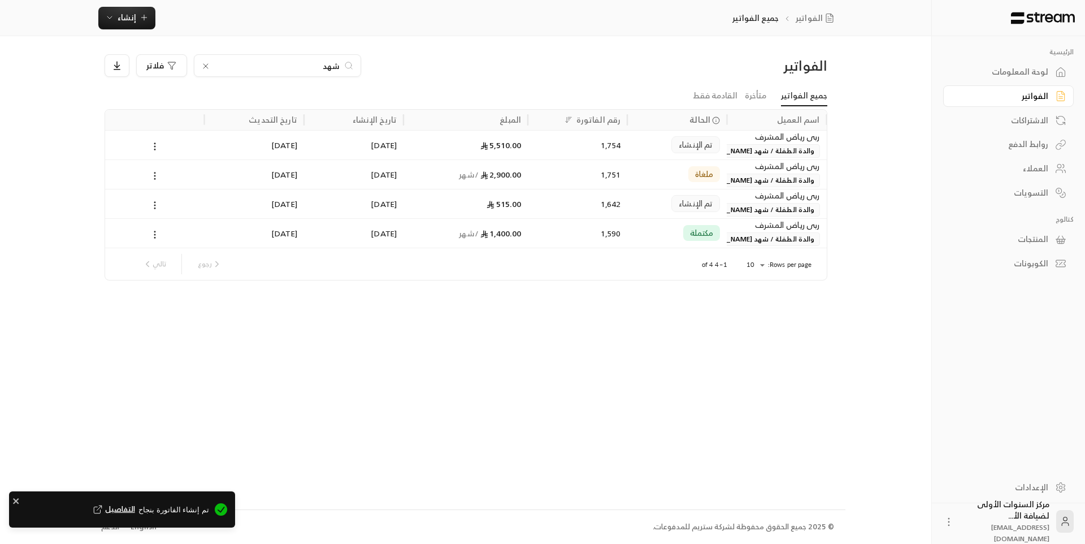
click at [719, 206] on div "تم الإنشاء" at bounding box center [695, 203] width 49 height 17
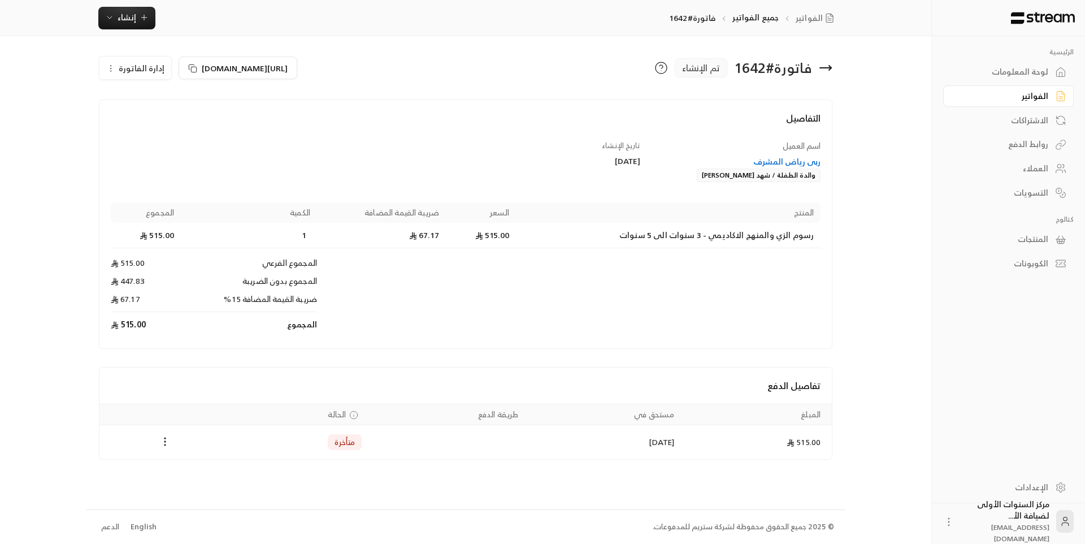
click at [826, 69] on icon at bounding box center [826, 68] width 14 height 14
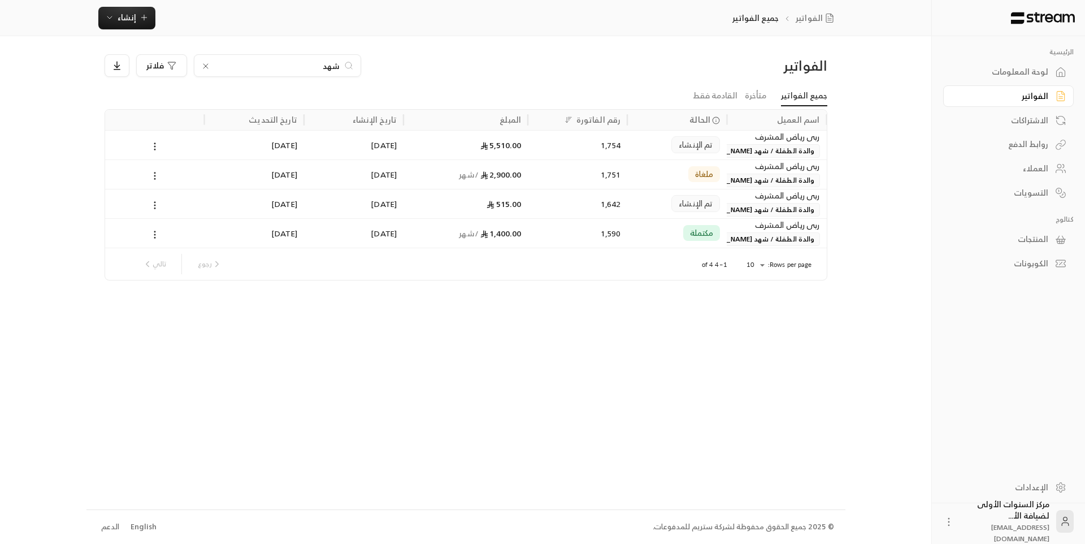
click at [1041, 68] on div "لوحة المعلومات" at bounding box center [1002, 71] width 91 height 11
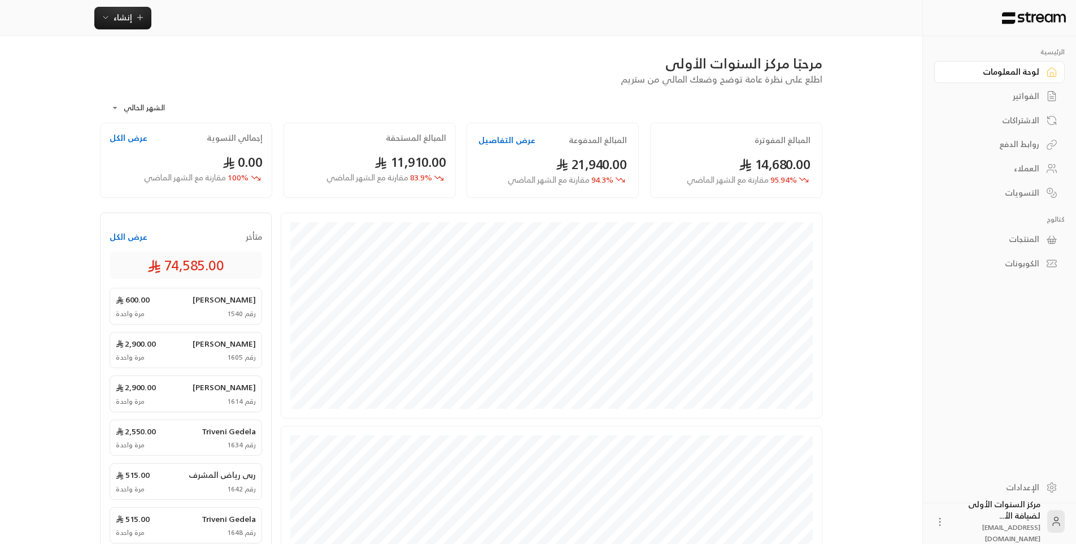
click at [1001, 94] on div "الفواتير" at bounding box center [994, 95] width 91 height 11
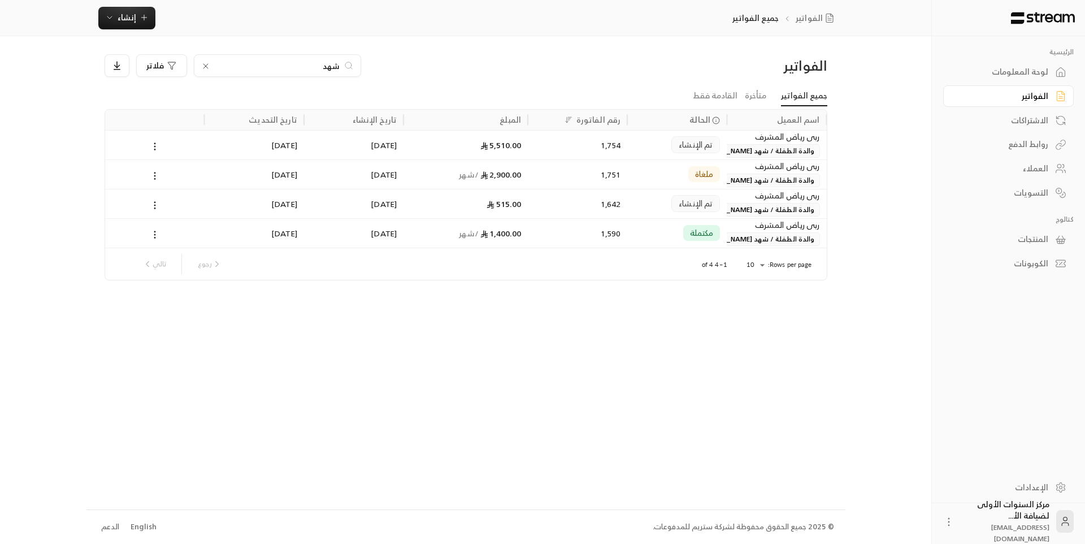
click at [978, 70] on div "لوحة المعلومات" at bounding box center [1002, 71] width 91 height 11
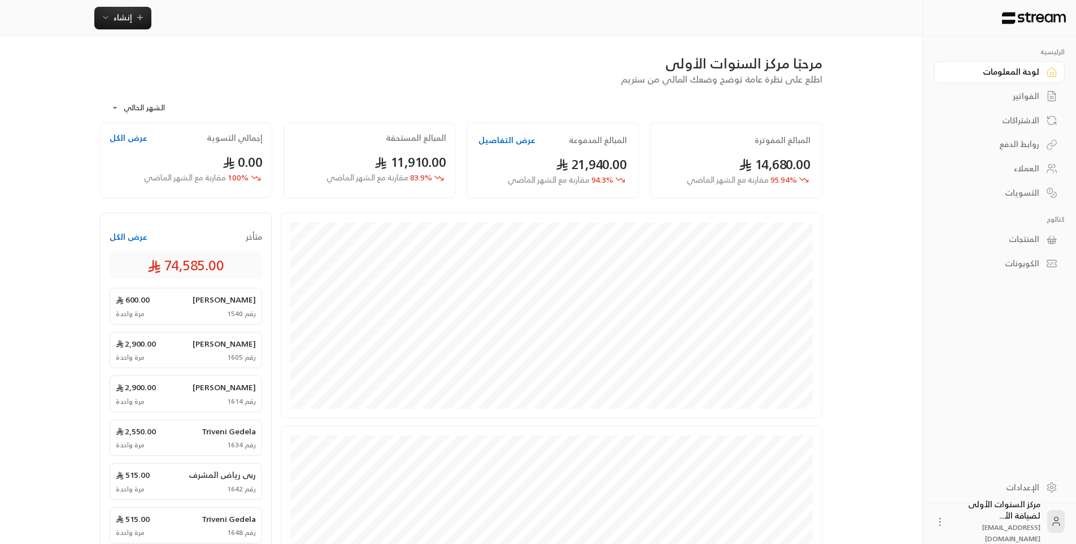
click at [1015, 95] on div "الفواتير" at bounding box center [994, 95] width 91 height 11
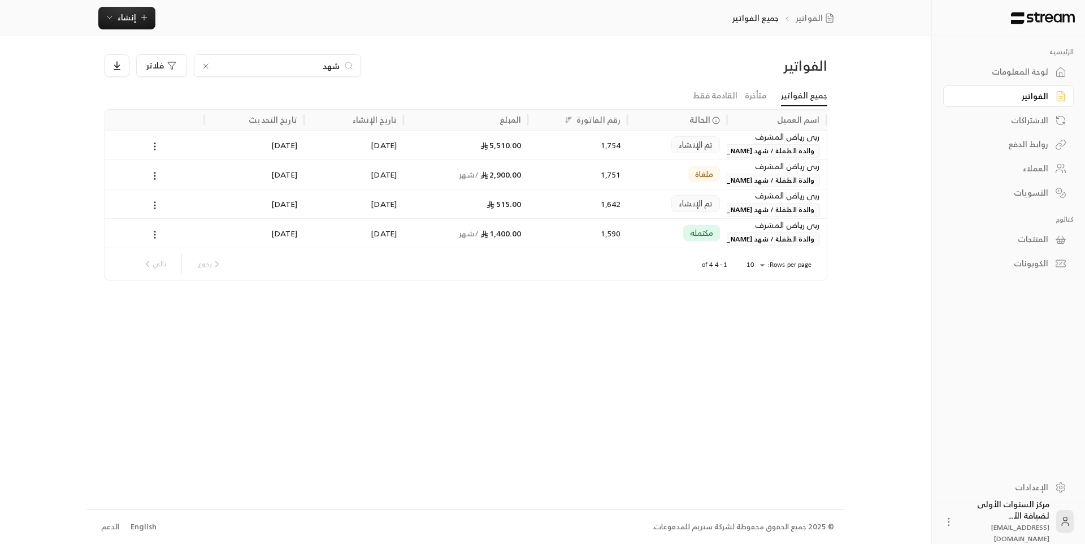
click at [335, 70] on input "شهد" at bounding box center [277, 65] width 125 height 12
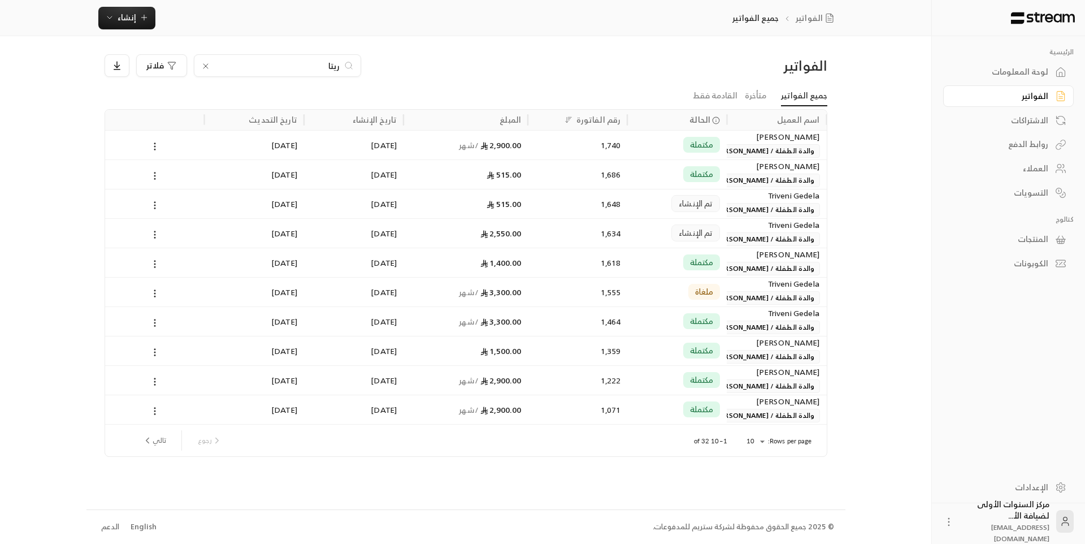
type input "ريتا"
click at [600, 149] on div "1,740" at bounding box center [578, 145] width 86 height 29
